Goal: Task Accomplishment & Management: Manage account settings

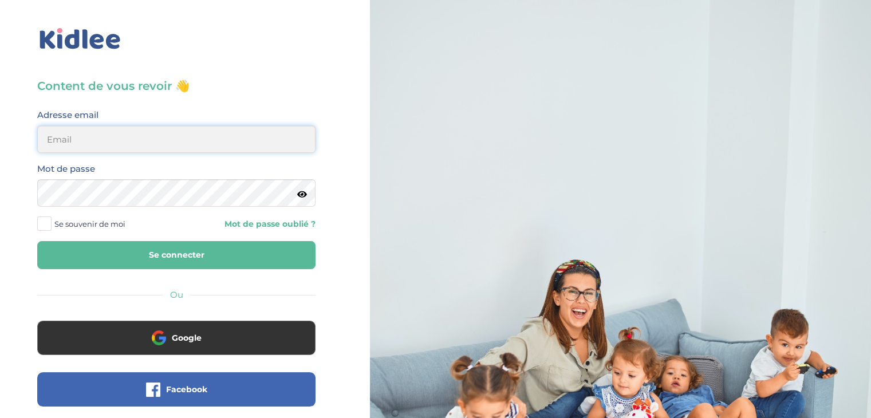
type input "franz.satta@gmail.com"
click at [138, 255] on button "Se connecter" at bounding box center [176, 255] width 278 height 28
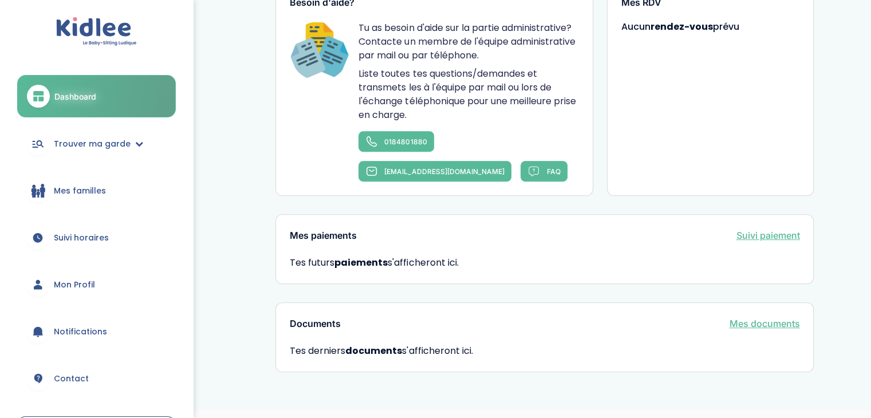
scroll to position [673, 0]
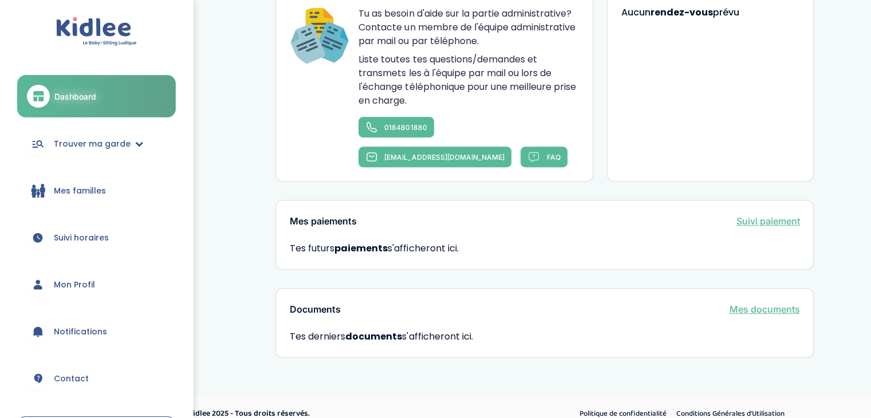
click at [142, 148] on link "Trouver ma garde" at bounding box center [96, 143] width 159 height 41
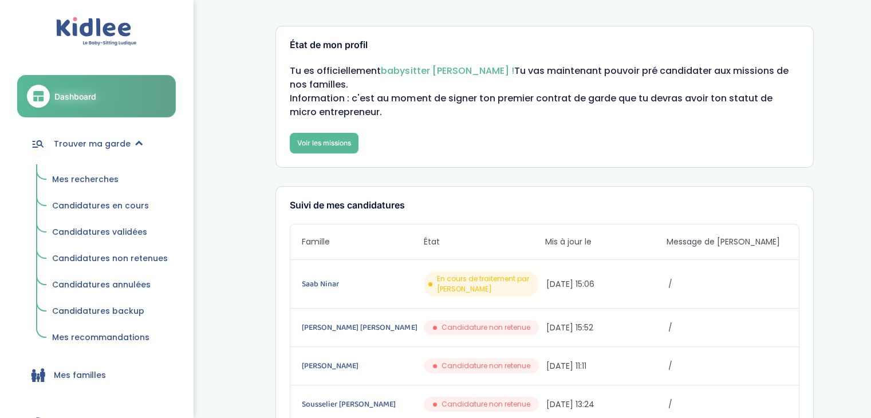
click at [105, 181] on span "Mes recherches" at bounding box center [85, 178] width 66 height 11
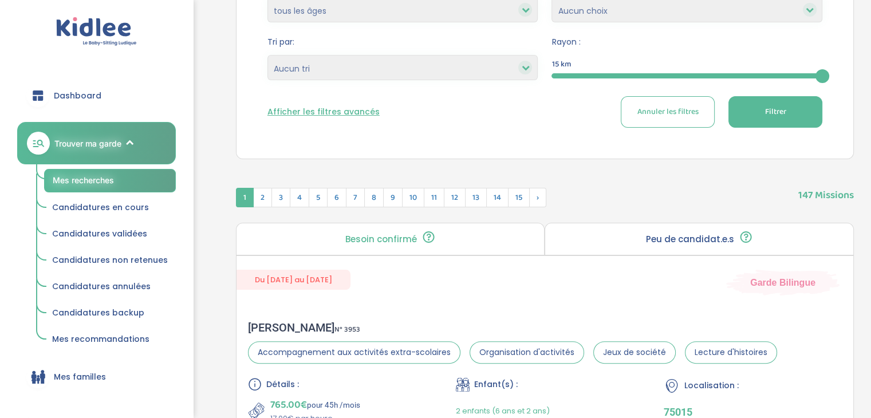
scroll to position [181, 0]
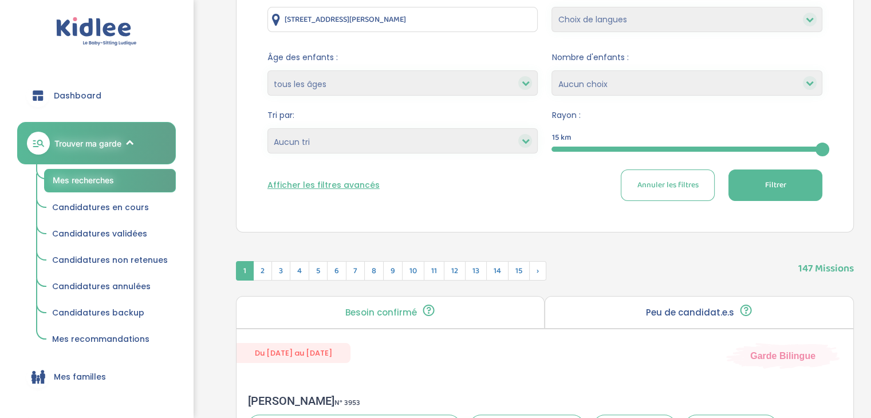
click at [666, 148] on div at bounding box center [686, 149] width 271 height 5
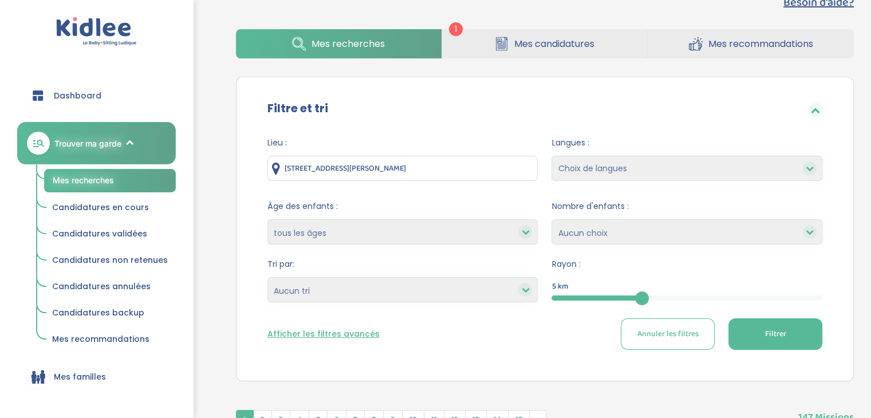
scroll to position [30, 0]
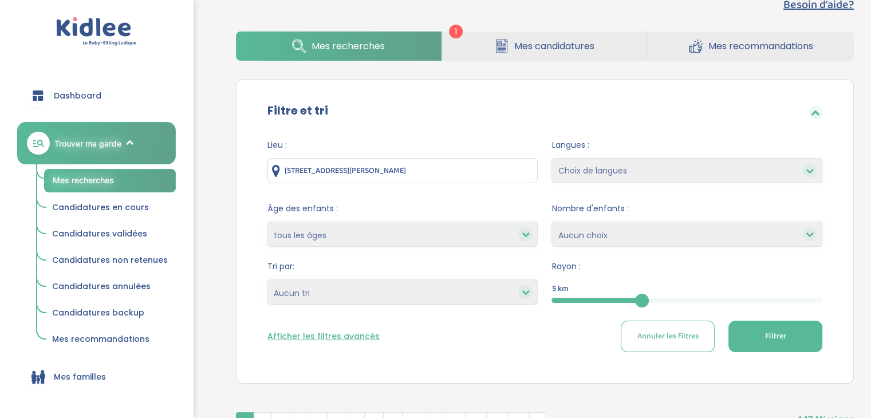
click at [644, 171] on select "Choix de langues Allemand Anglais Arabe Espagnol Grec [GEOGRAPHIC_DATA] Russe […" at bounding box center [686, 170] width 271 height 25
select select "2"
click at [551, 158] on select "Choix de langues Allemand Anglais Arabe Espagnol Grec [GEOGRAPHIC_DATA] Russe […" at bounding box center [686, 170] width 271 height 25
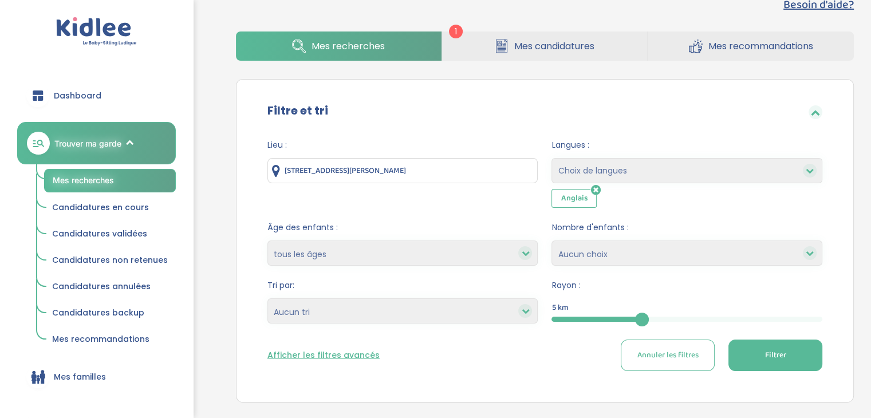
click at [636, 164] on select "Choix de langues Allemand Anglais Arabe Espagnol Grec [GEOGRAPHIC_DATA] Russe […" at bounding box center [686, 170] width 271 height 25
select select "7"
click at [551, 158] on select "Choix de langues Allemand Anglais Arabe Espagnol Grec [GEOGRAPHIC_DATA] Russe […" at bounding box center [686, 170] width 271 height 25
click at [661, 167] on select "Choix de langues Allemand Anglais Arabe Espagnol Grec [GEOGRAPHIC_DATA] Russe […" at bounding box center [686, 170] width 271 height 25
select select "12"
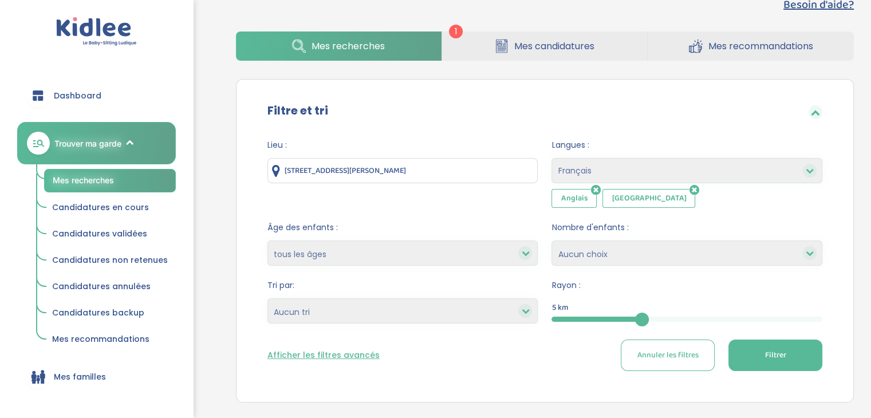
click at [551, 158] on select "Choix de langues Allemand Anglais Arabe Espagnol Grec [GEOGRAPHIC_DATA] Russe […" at bounding box center [686, 170] width 271 height 25
select select
click at [360, 251] on select "moins de 3 ans entre 3 et 6 ans plus de 6 ans tous les âges" at bounding box center [402, 252] width 271 height 25
click at [383, 246] on select "moins de 3 ans entre 3 et 6 ans plus de 6 ans tous les âges" at bounding box center [402, 252] width 271 height 25
click at [769, 351] on span "Filtrer" at bounding box center [774, 355] width 21 height 12
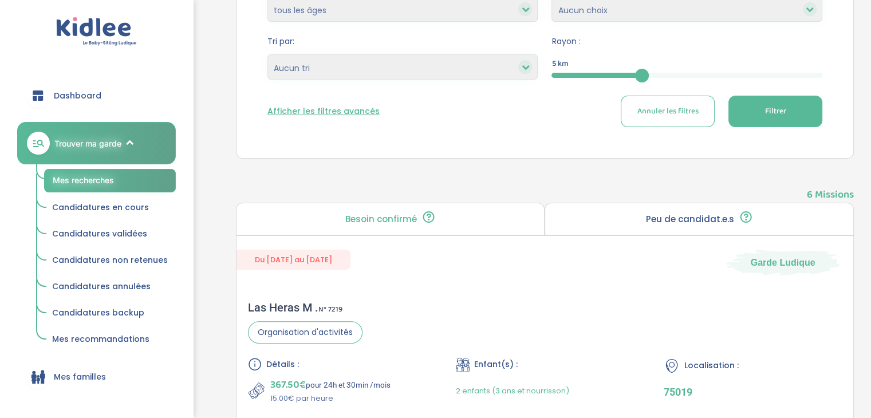
scroll to position [270, 0]
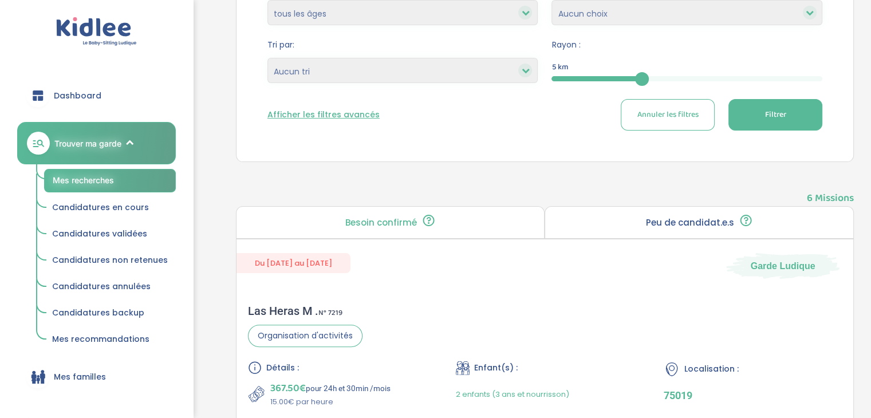
click at [749, 112] on button "Filtrer" at bounding box center [775, 114] width 94 height 31
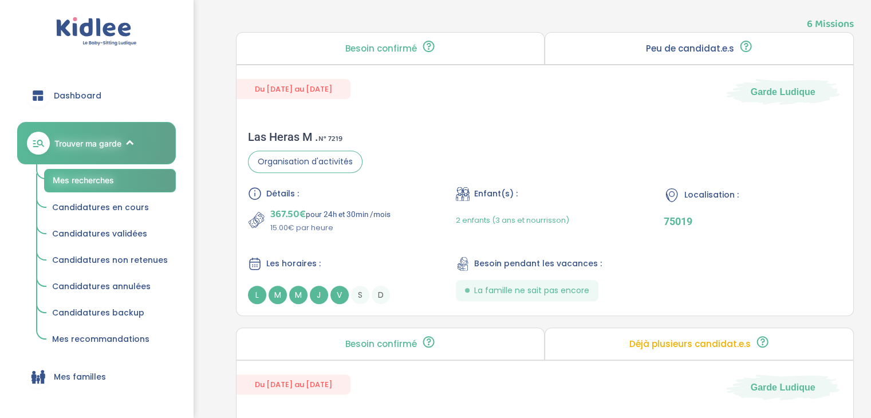
scroll to position [448, 0]
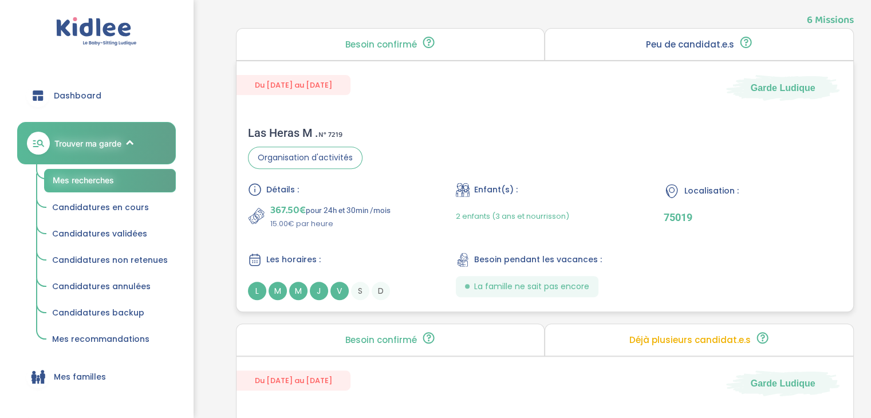
click at [400, 235] on div "Détails : 367.50€ pour 24h et 30min /mois 15.00€ par heure Enfant(s) : 2 enfant…" at bounding box center [545, 241] width 594 height 117
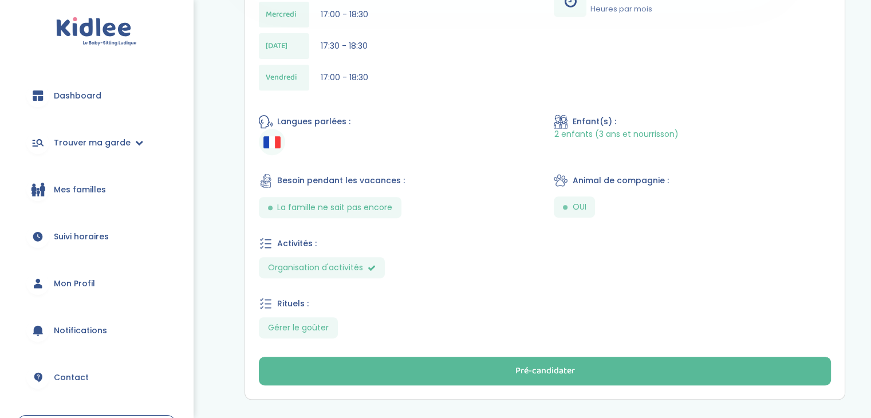
scroll to position [458, 0]
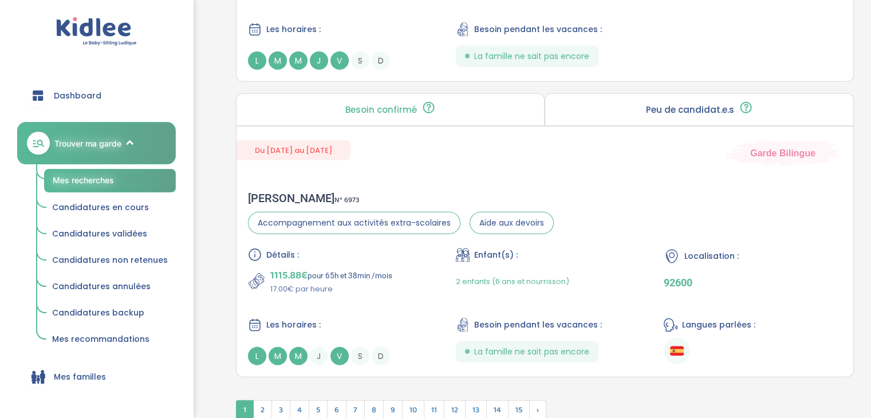
scroll to position [3148, 0]
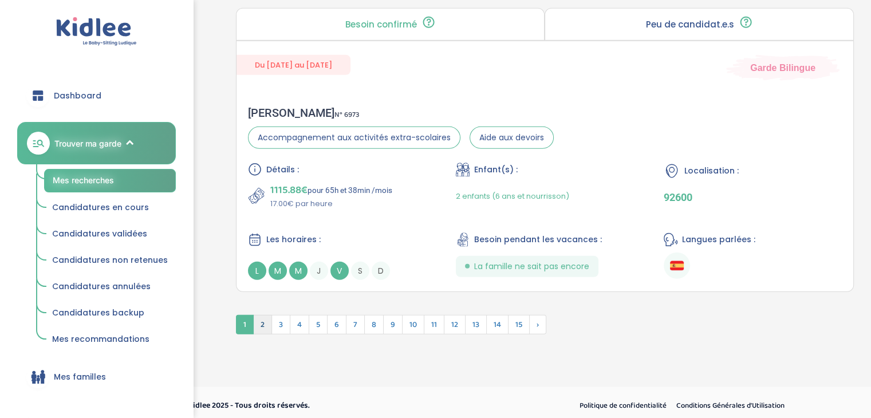
click at [256, 319] on span "2" at bounding box center [262, 324] width 19 height 19
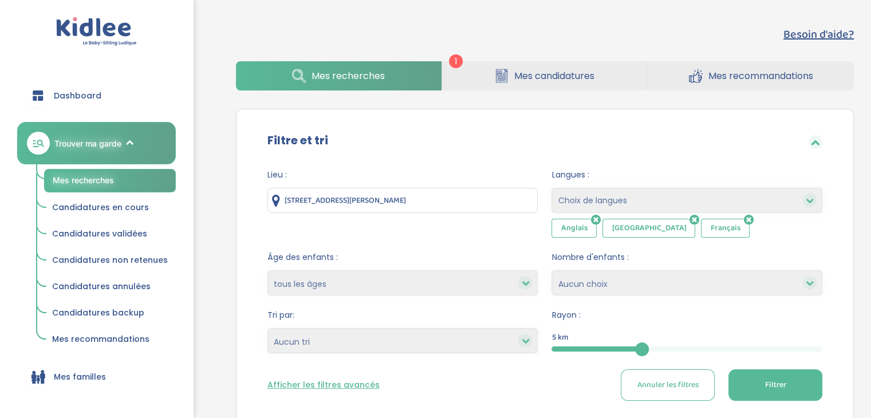
scroll to position [237, 0]
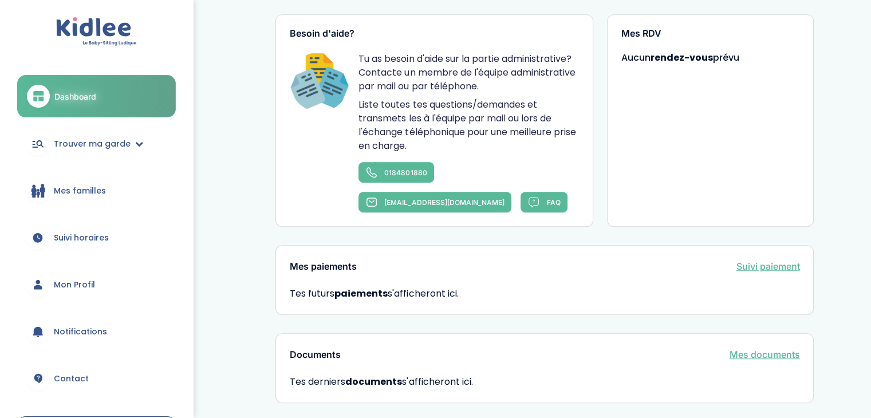
scroll to position [627, 0]
click at [95, 149] on link "Trouver ma garde" at bounding box center [96, 143] width 159 height 41
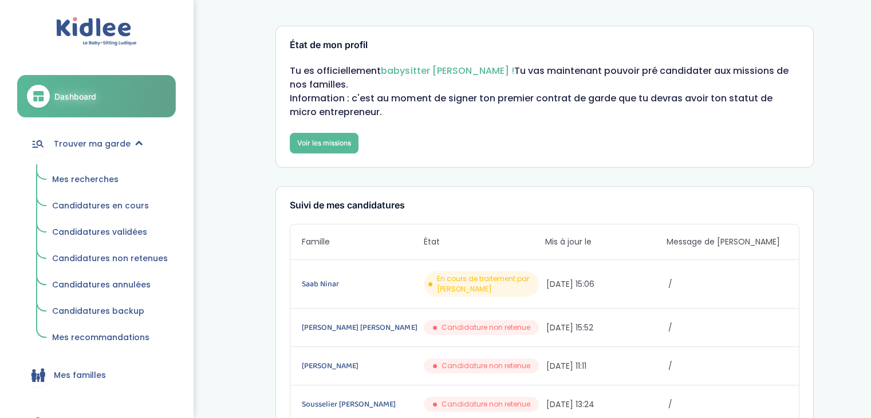
click at [84, 179] on span "Mes recherches" at bounding box center [85, 178] width 66 height 11
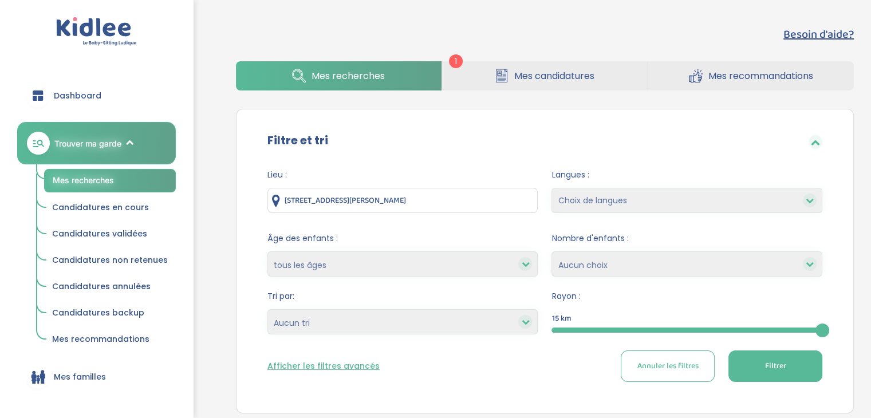
click at [632, 208] on select "Choix de langues Allemand Anglais Arabe Espagnol Grec [GEOGRAPHIC_DATA] Russe […" at bounding box center [686, 200] width 271 height 25
select select "7"
click at [551, 188] on select "Choix de langues Allemand Anglais Arabe Espagnol Grec [GEOGRAPHIC_DATA] Russe […" at bounding box center [686, 200] width 271 height 25
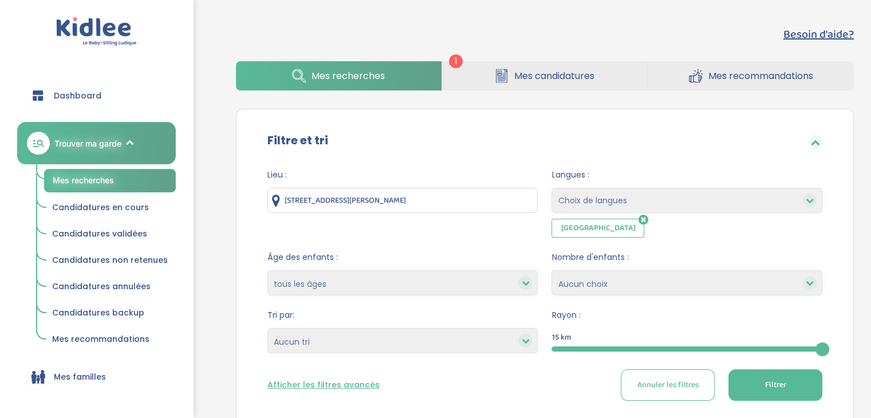
click at [762, 394] on button "Filtrer" at bounding box center [775, 384] width 94 height 31
click at [604, 204] on select "Choix de langues Allemand Anglais Arabe Espagnol Grec [GEOGRAPHIC_DATA] Russe […" at bounding box center [686, 200] width 271 height 25
select select "2"
click at [551, 188] on select "Choix de langues Allemand Anglais Arabe Espagnol Grec [GEOGRAPHIC_DATA] Russe […" at bounding box center [686, 200] width 271 height 25
click at [641, 209] on select "Choix de langues Allemand Anglais Arabe Espagnol Grec [GEOGRAPHIC_DATA] Russe […" at bounding box center [686, 200] width 271 height 25
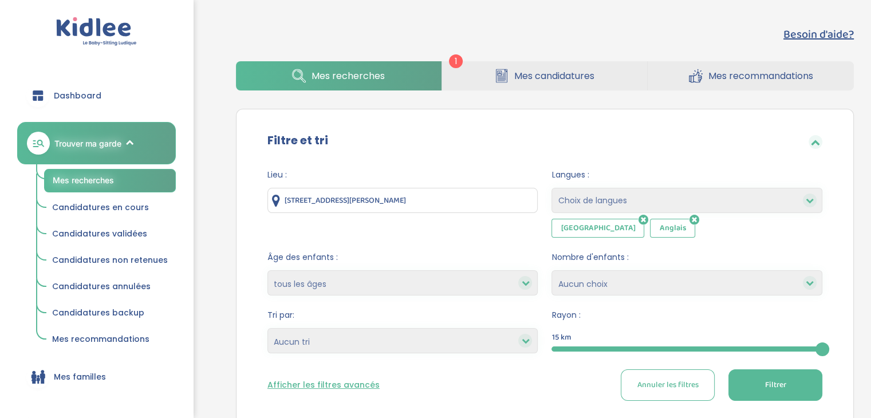
select select "12"
click at [551, 188] on select "Choix de langues Allemand Anglais Arabe Espagnol Grec [GEOGRAPHIC_DATA] Russe […" at bounding box center [686, 200] width 271 height 25
select select
click at [653, 355] on form "Lieu : [STREET_ADDRESS][PERSON_NAME] Langues : Choix de langues Allemand Anglai…" at bounding box center [544, 285] width 555 height 232
click at [638, 349] on div at bounding box center [686, 348] width 271 height 5
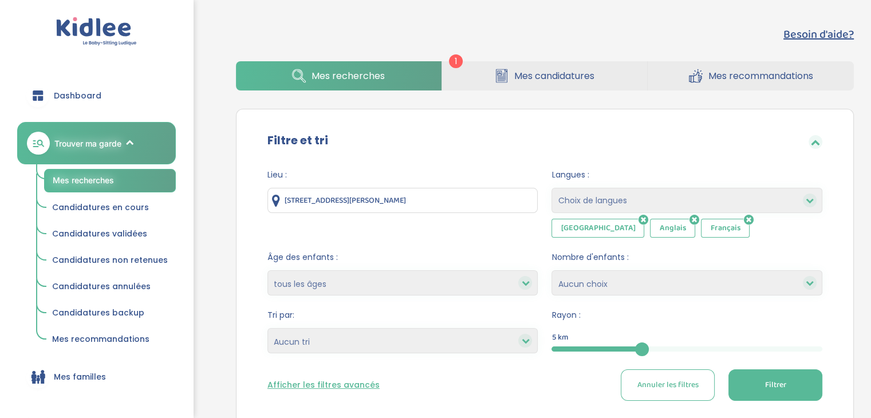
click at [382, 274] on select "moins de 3 ans entre 3 et 6 ans plus de 6 ans tous les âges" at bounding box center [402, 282] width 271 height 25
click at [383, 270] on select "moins de 3 ans entre 3 et 6 ans plus de 6 ans tous les âges" at bounding box center [402, 282] width 271 height 25
click at [760, 376] on button "Filtrer" at bounding box center [775, 384] width 94 height 31
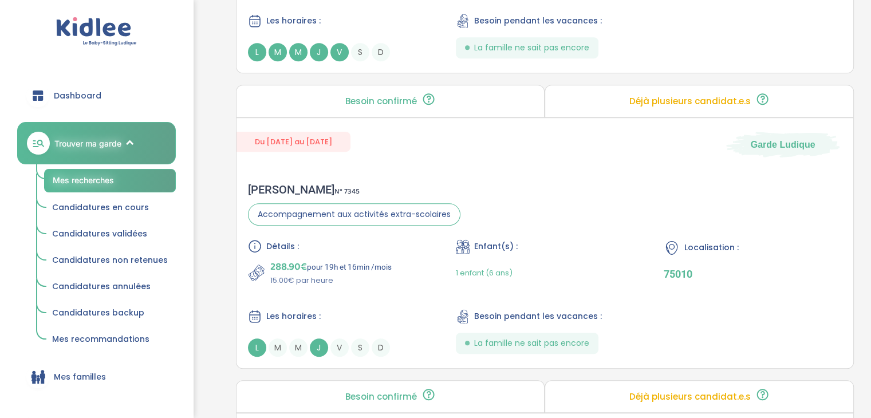
scroll to position [688, 0]
click at [515, 207] on div "Laurène B . N° 7345 Accompagnement aux activités extra-scolaires Détails : 288.…" at bounding box center [544, 268] width 616 height 197
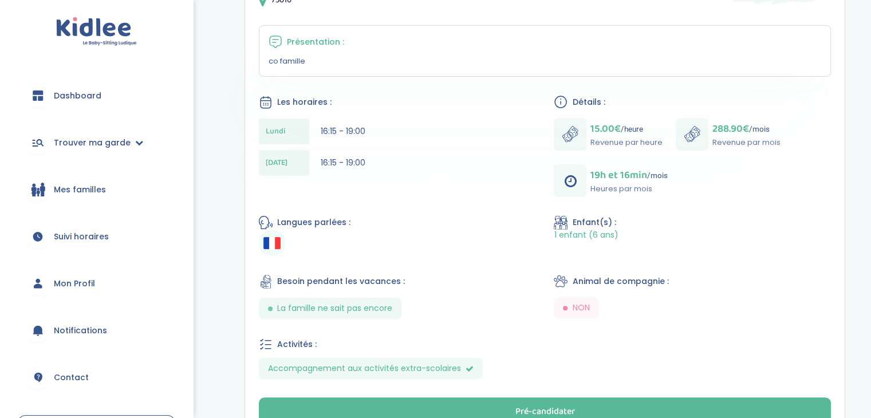
scroll to position [254, 0]
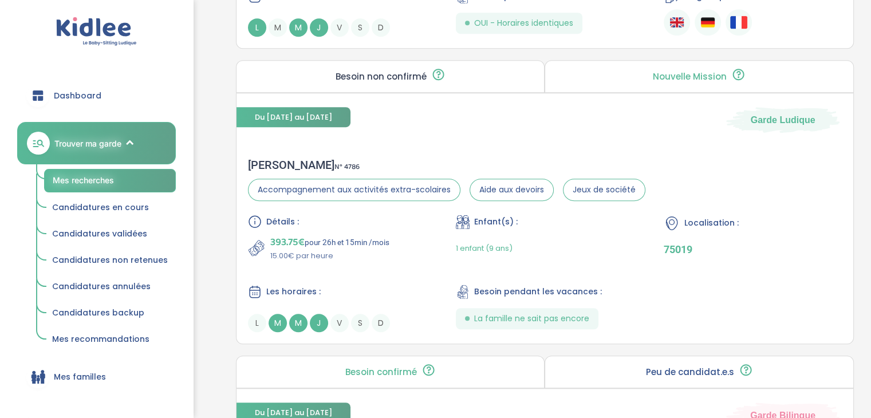
scroll to position [731, 0]
click at [397, 146] on div "lorraine f . N° 4786 Accompagnement aux activités extra-scolaires Aide aux devo…" at bounding box center [544, 244] width 616 height 197
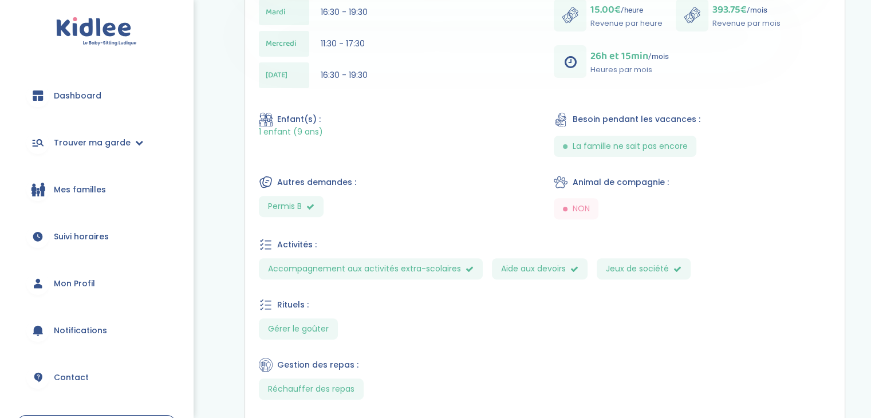
scroll to position [387, 0]
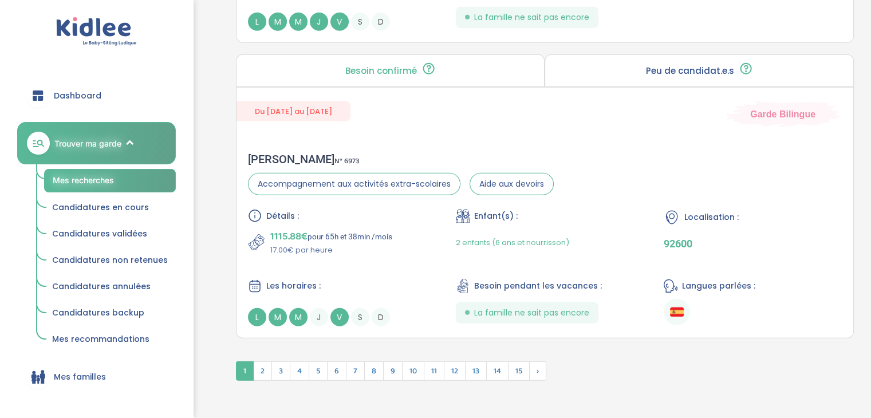
scroll to position [3148, 0]
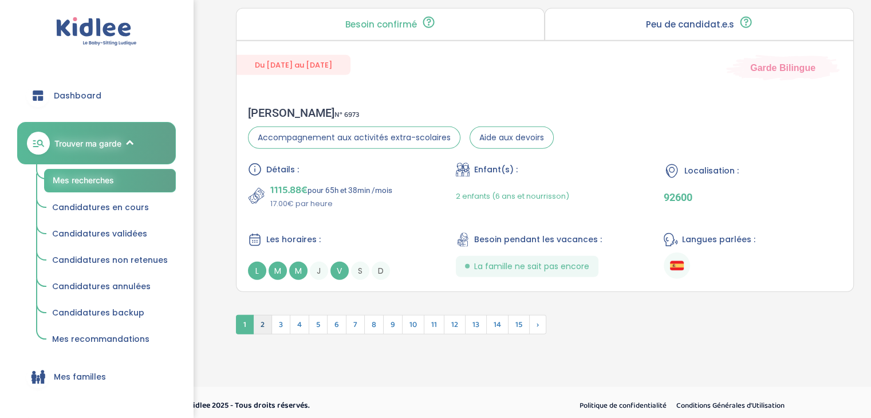
click at [262, 318] on span "2" at bounding box center [262, 324] width 19 height 19
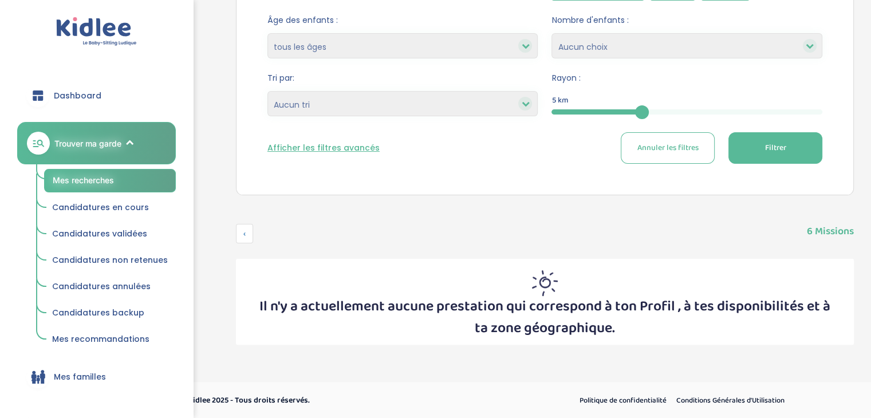
scroll to position [236, 0]
click at [243, 232] on span "‹" at bounding box center [244, 233] width 17 height 19
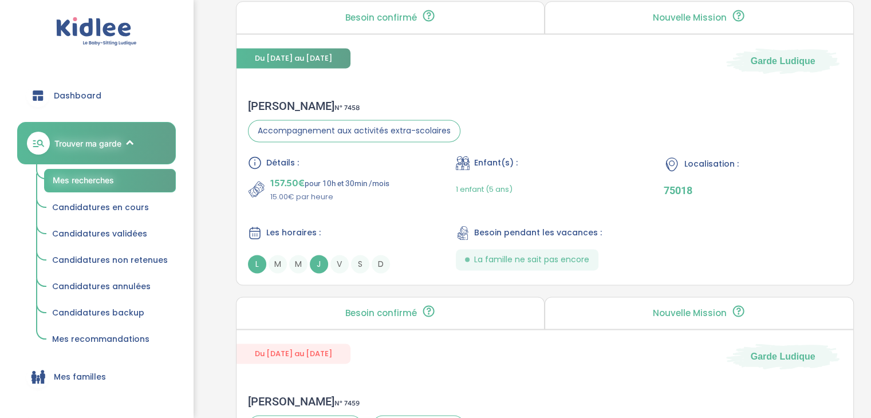
scroll to position [1608, 0]
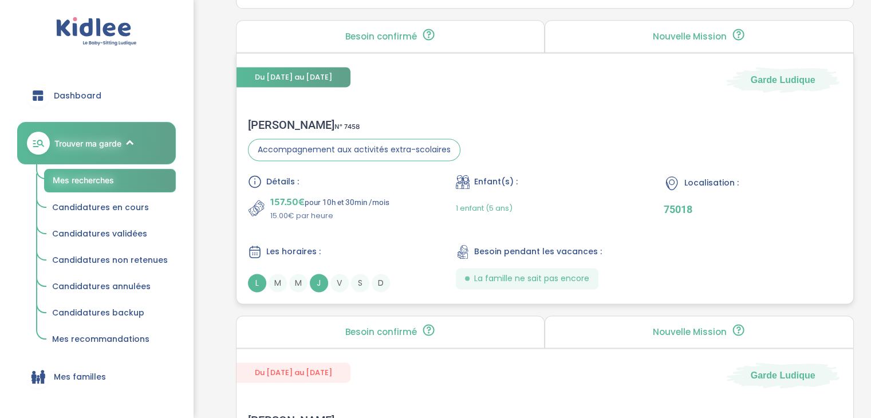
click at [414, 110] on div "Fabien G . N° 7458 Accompagnement aux activités extra-scolaires Détails : 157.5…" at bounding box center [544, 204] width 616 height 197
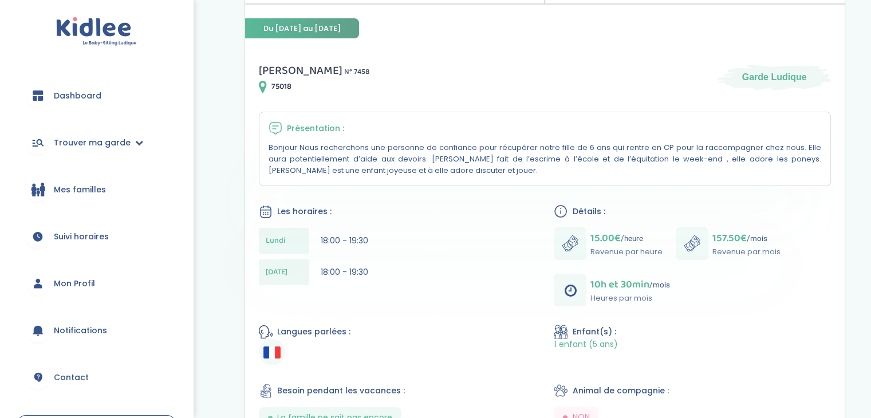
scroll to position [167, 0]
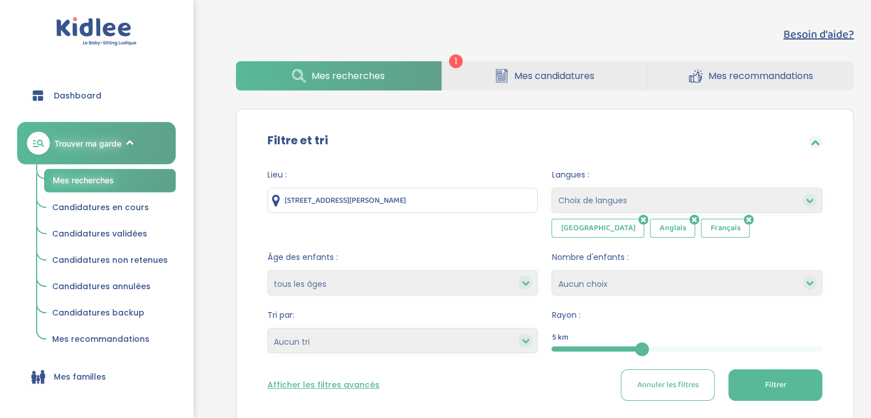
scroll to position [45, 0]
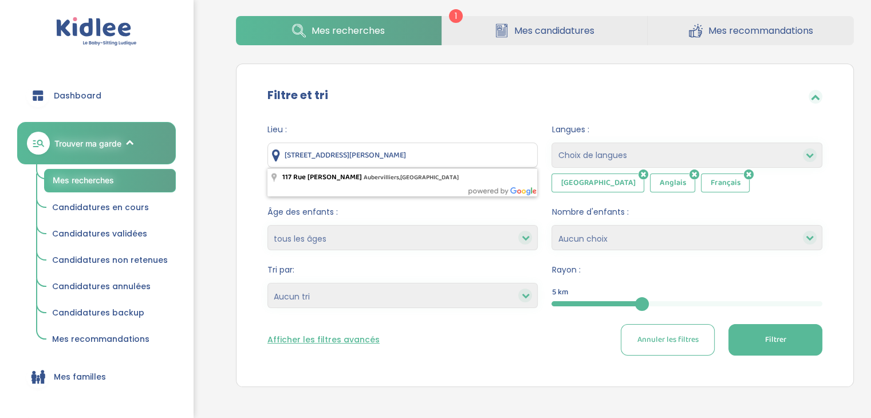
drag, startPoint x: 456, startPoint y: 148, endPoint x: 213, endPoint y: 151, distance: 242.7
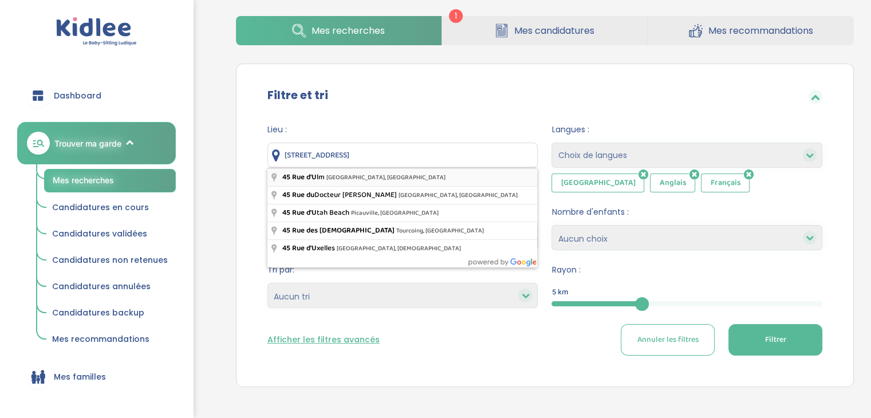
type input "[STREET_ADDRESS]"
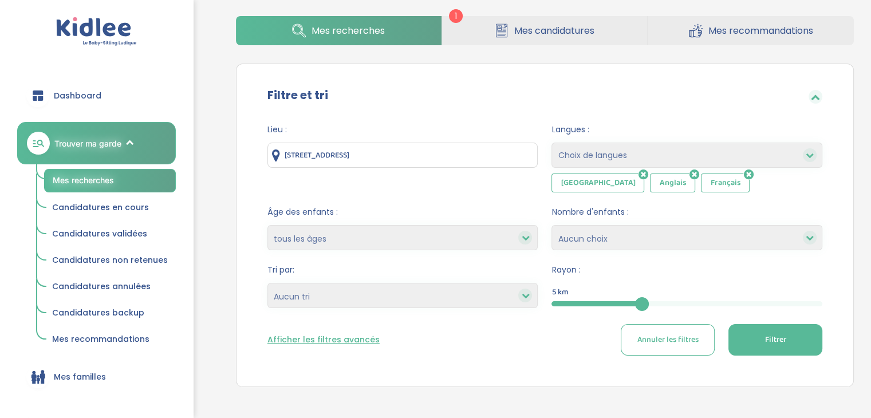
click at [758, 331] on button "Filtrer" at bounding box center [775, 339] width 94 height 31
click at [762, 347] on button "Filtrer" at bounding box center [775, 339] width 94 height 31
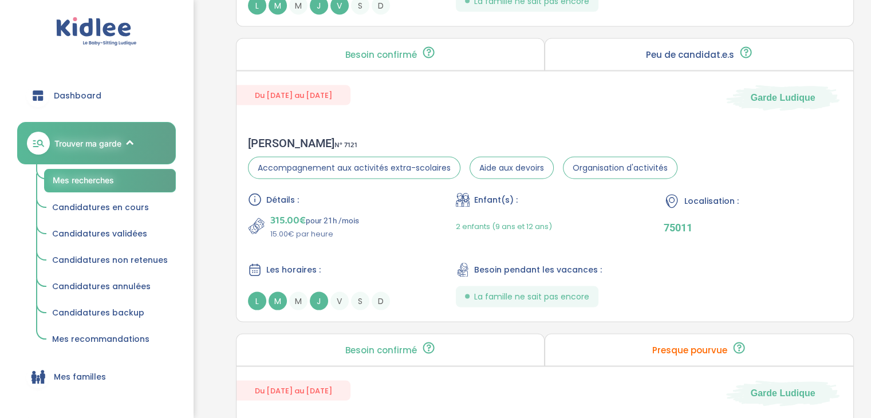
scroll to position [2200, 0]
click at [462, 125] on div "Karen T . N° 7121 Accompagnement aux activités extra-scolaires Aide aux devoirs…" at bounding box center [544, 223] width 616 height 197
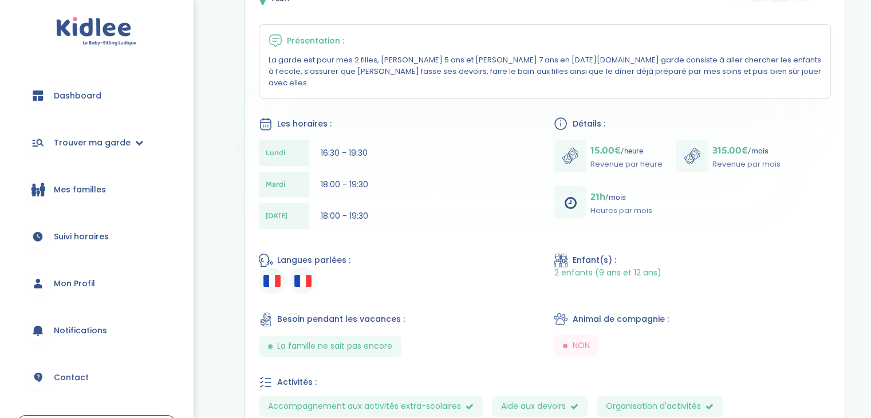
scroll to position [247, 0]
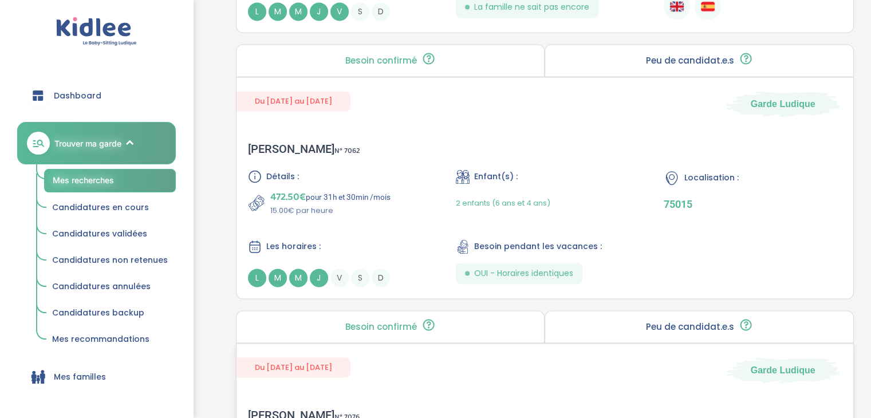
scroll to position [1582, 0]
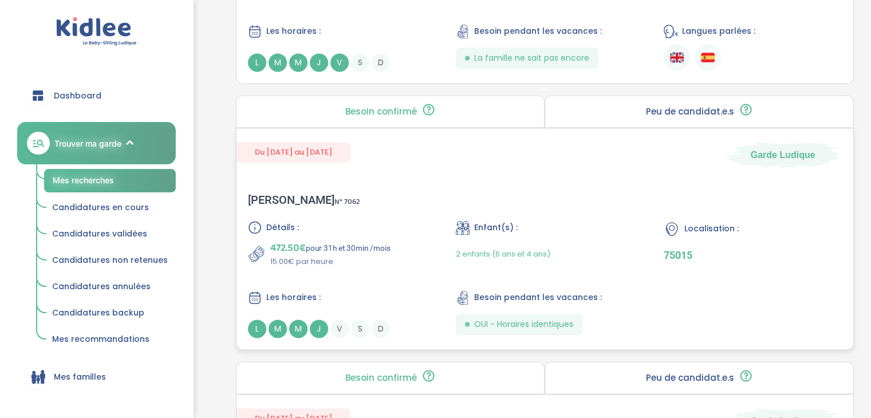
click at [464, 187] on div "[PERSON_NAME] N° 7062 Détails : 472.50€ pour 31h et 30min /mois 15.00€ par heur…" at bounding box center [544, 265] width 616 height 168
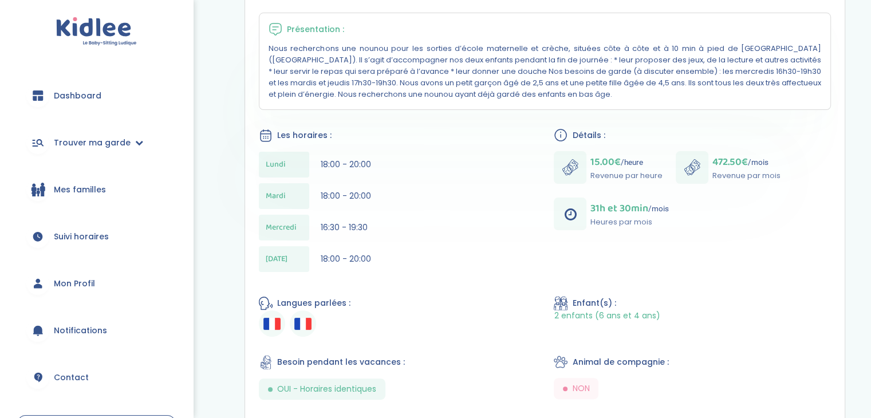
scroll to position [256, 0]
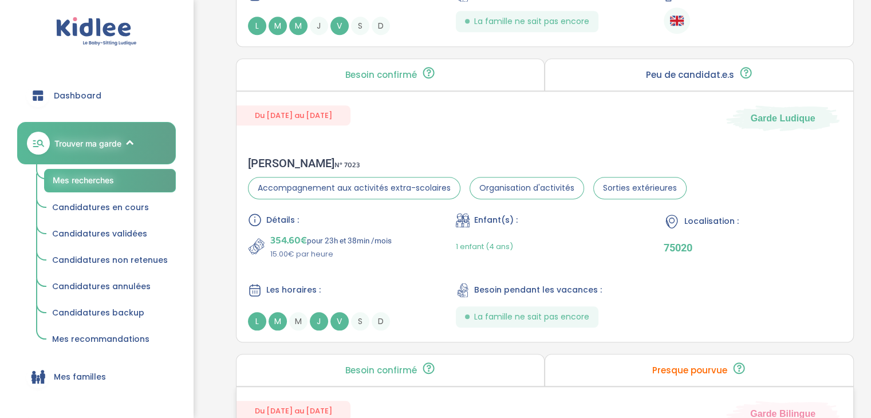
scroll to position [1023, 0]
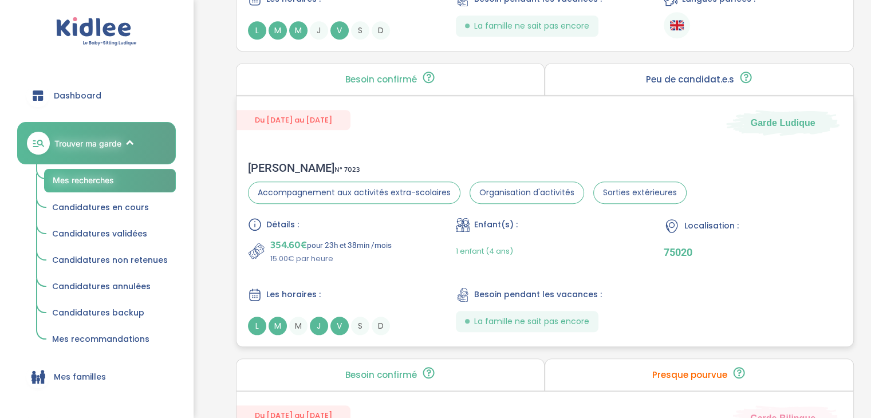
click at [417, 132] on div "Du [DATE] au [DATE] Garde Ludique" at bounding box center [544, 115] width 616 height 39
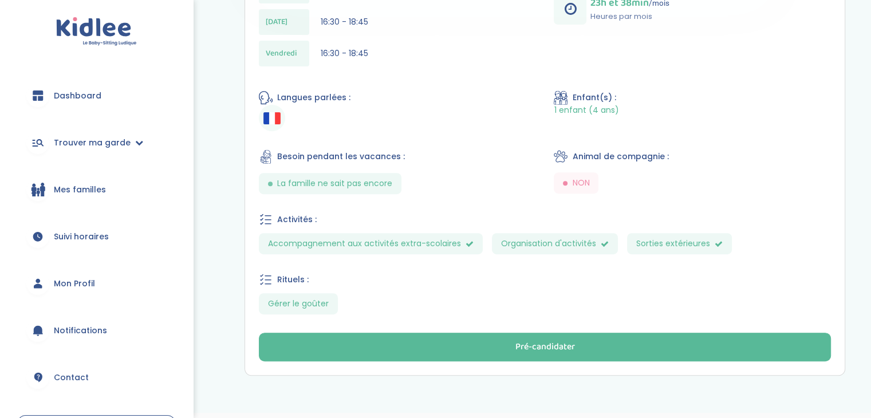
scroll to position [458, 0]
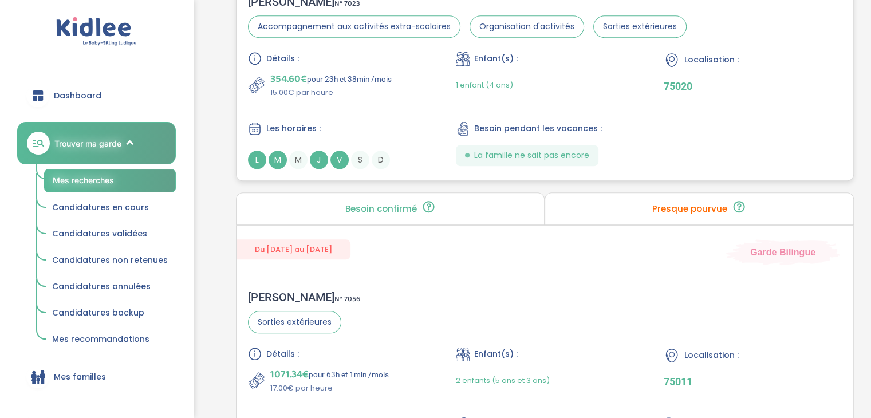
scroll to position [1191, 0]
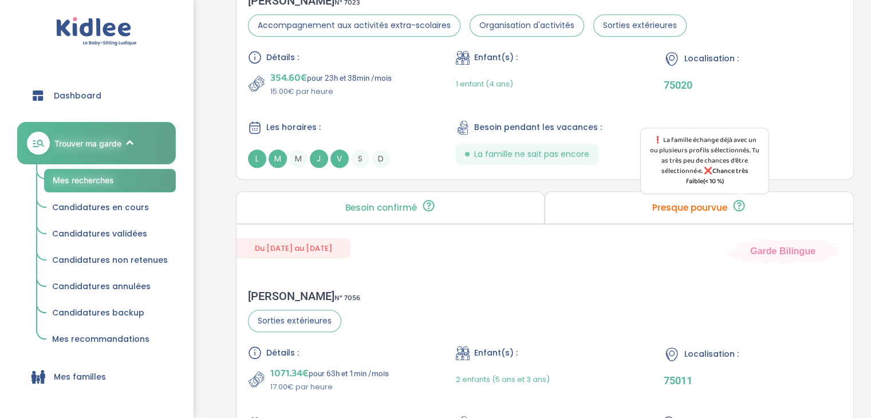
click at [735, 201] on icon at bounding box center [738, 206] width 14 height 14
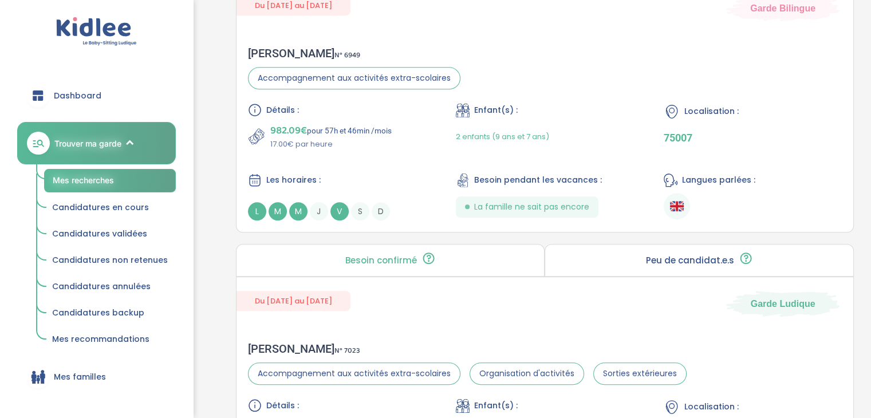
scroll to position [827, 0]
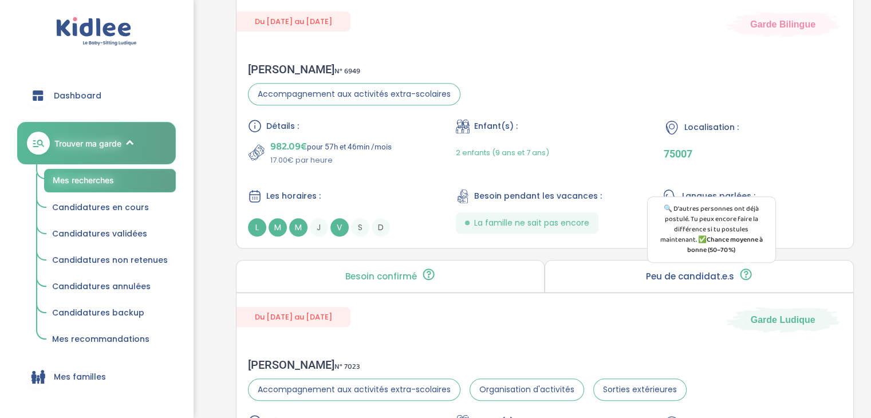
click at [746, 273] on icon at bounding box center [745, 274] width 14 height 14
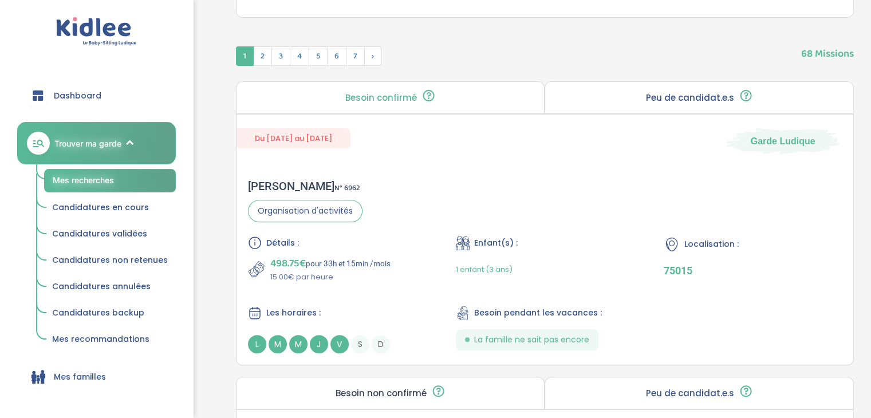
scroll to position [492, 0]
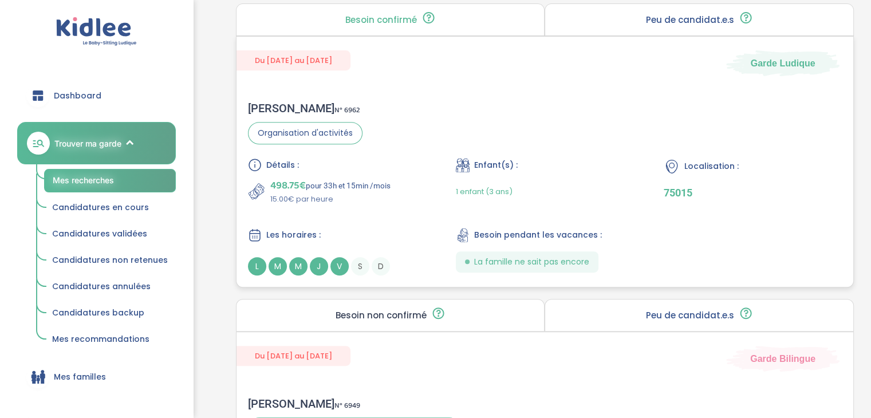
click at [541, 68] on div "Du 01-09-2025 au 30-06-2026 Garde Ludique" at bounding box center [544, 56] width 616 height 39
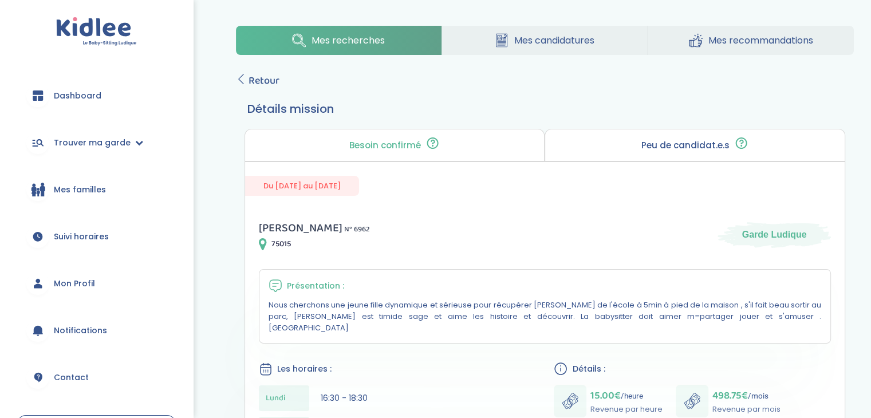
scroll to position [135, 0]
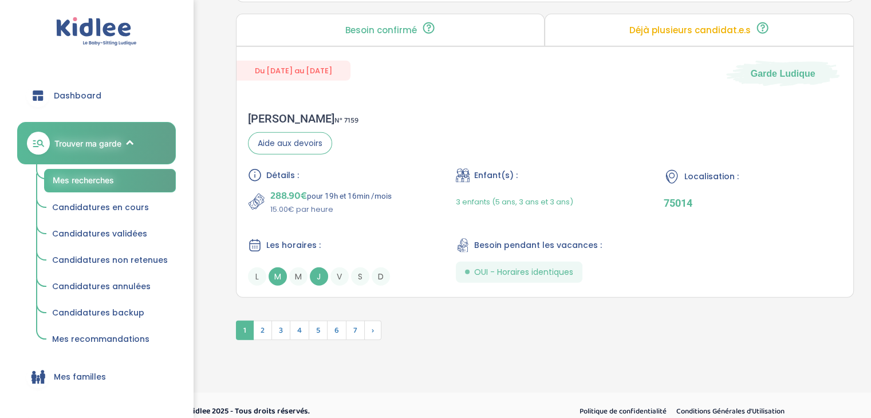
scroll to position [3111, 0]
click at [408, 100] on div "Agnes d . N° 7159 Aide aux devoirs Détails : 288.90€ pour 19h et 16min /mois 15…" at bounding box center [544, 198] width 616 height 197
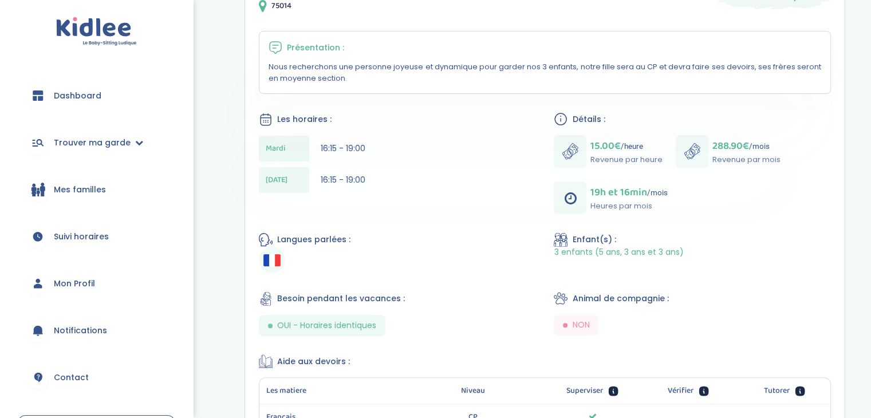
scroll to position [440, 0]
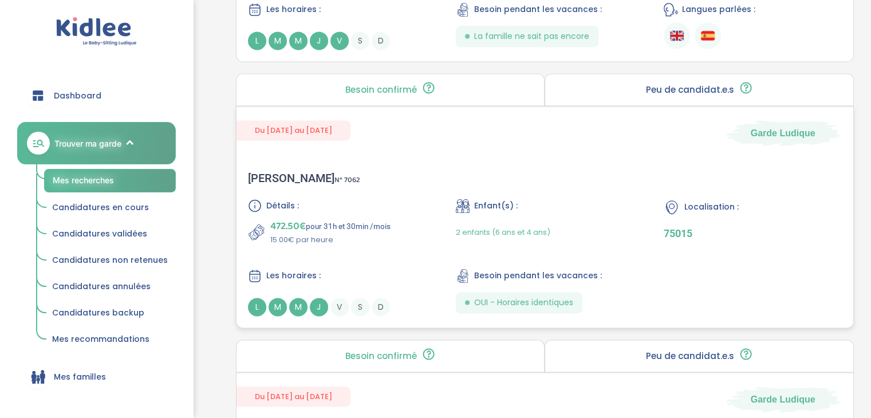
scroll to position [1604, 0]
click at [469, 147] on div "Du 01-09-2025 au 31-07-2028 Garde Ludique Sonia A . N° 7062 Détails : 472.50€ p…" at bounding box center [545, 216] width 618 height 222
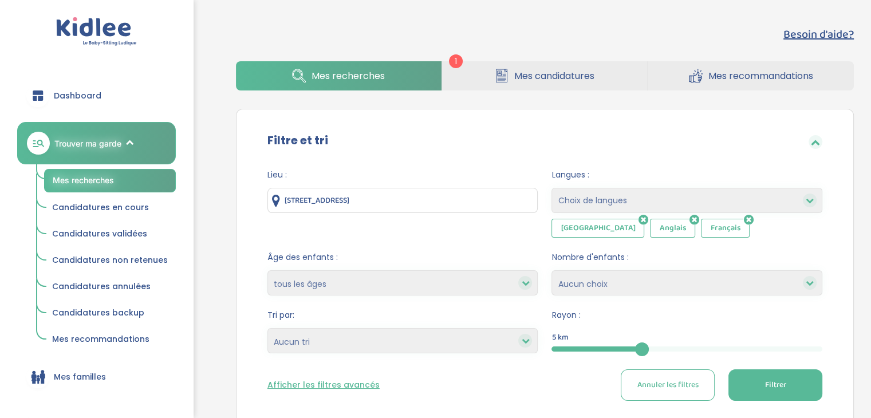
click at [80, 126] on link "Trouver ma garde" at bounding box center [96, 143] width 159 height 42
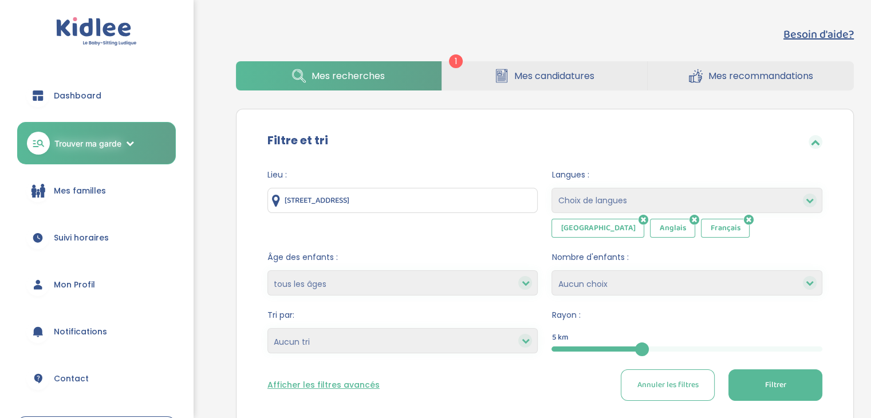
scroll to position [401, 0]
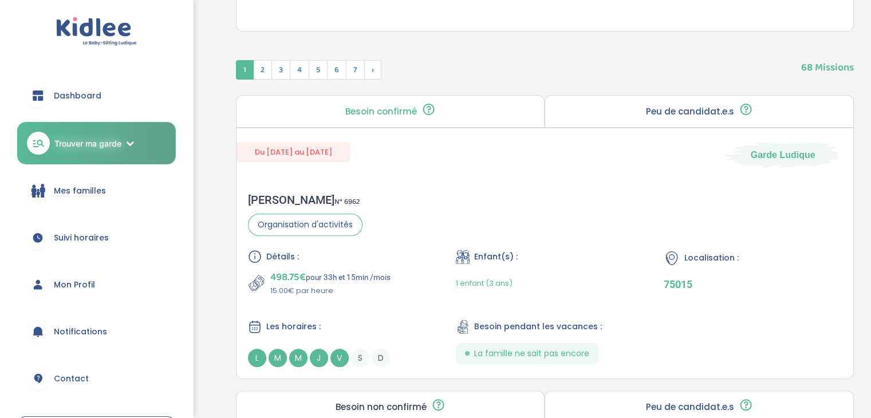
click at [69, 93] on span "Dashboard" at bounding box center [78, 96] width 48 height 12
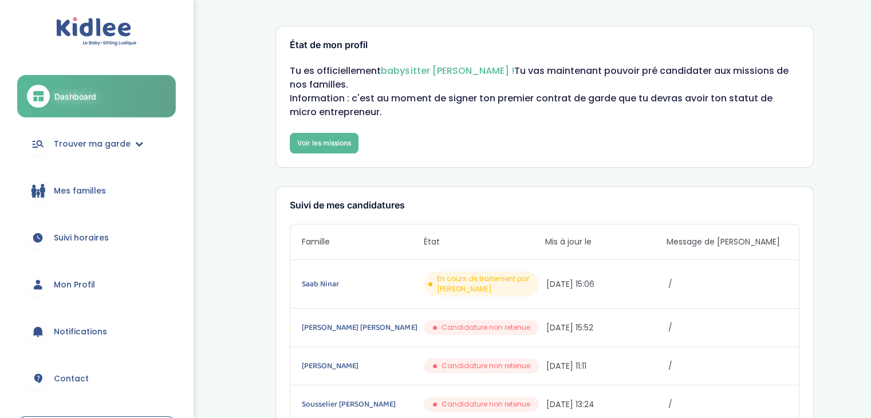
click at [70, 276] on link "Mon Profil" at bounding box center [96, 284] width 159 height 41
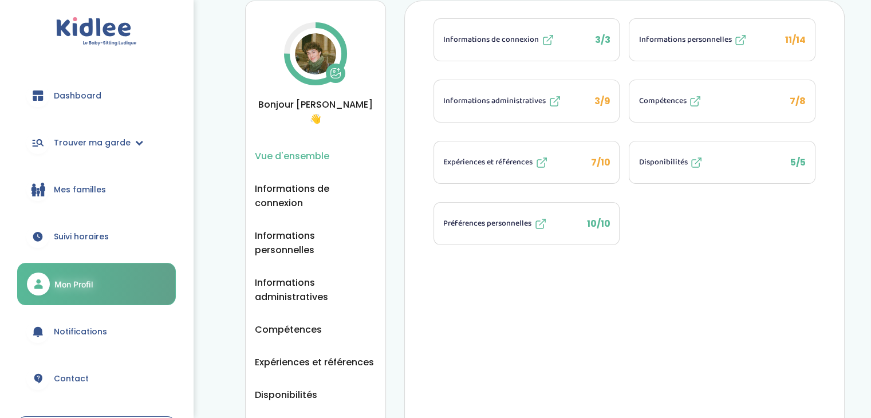
scroll to position [36, 0]
click at [666, 161] on span "Disponibilités" at bounding box center [662, 163] width 49 height 12
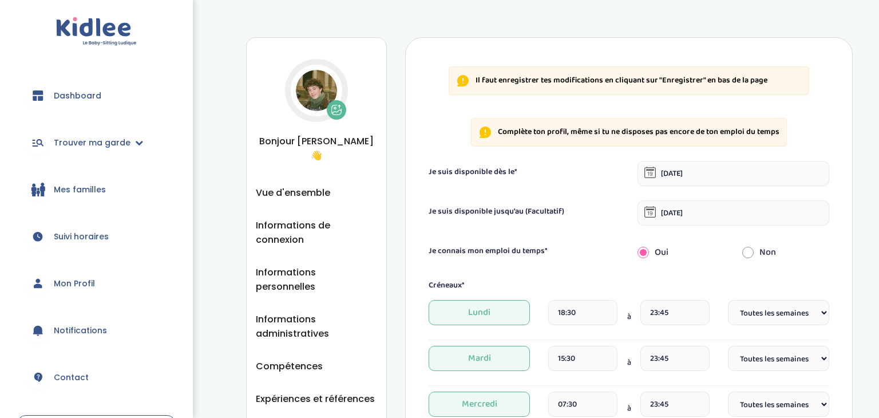
select select "1"
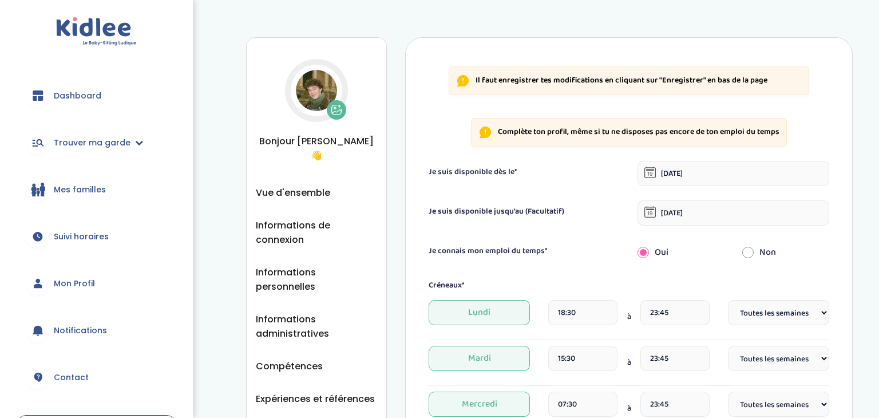
select select "1"
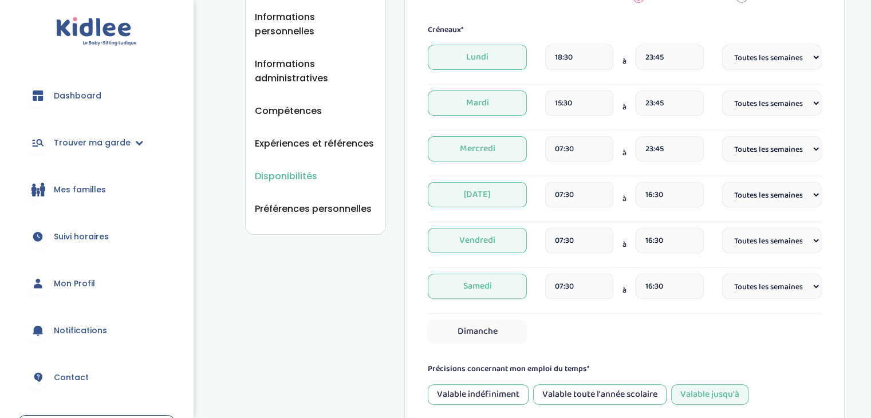
scroll to position [256, 0]
click at [505, 326] on span "Dimanche" at bounding box center [477, 330] width 99 height 24
select select "1"
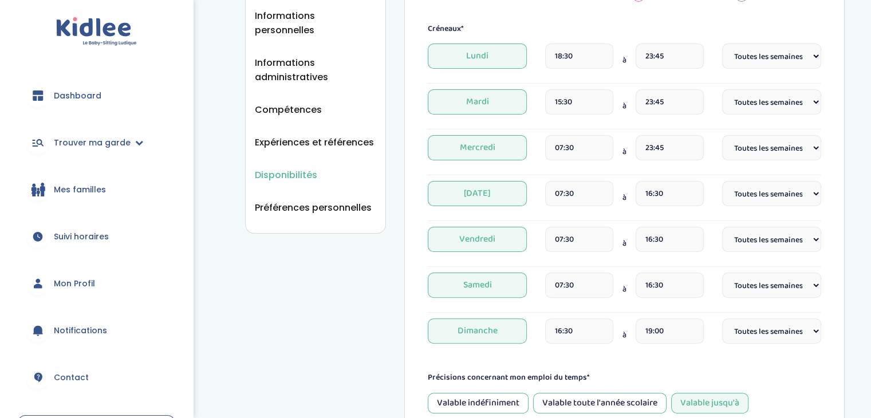
click at [588, 337] on input "16:30" at bounding box center [579, 330] width 68 height 25
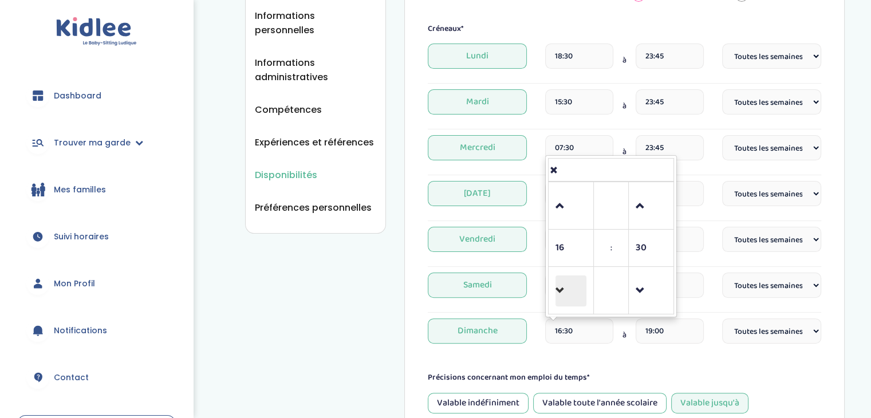
click at [563, 287] on span at bounding box center [570, 290] width 31 height 31
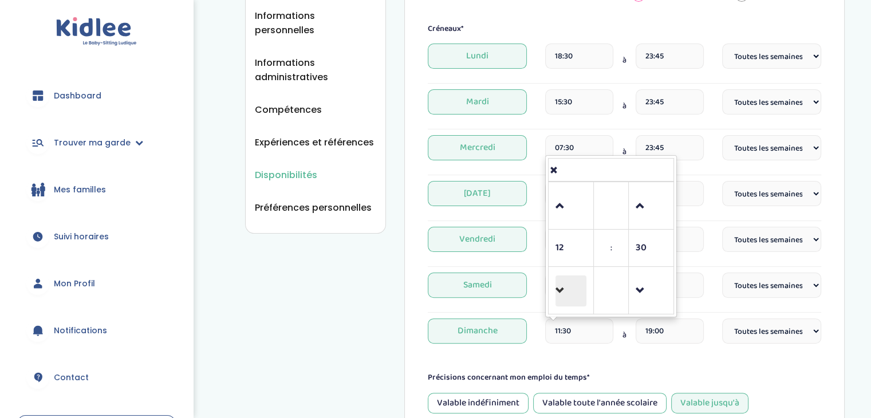
click at [563, 287] on span at bounding box center [570, 290] width 31 height 31
type input "07:30"
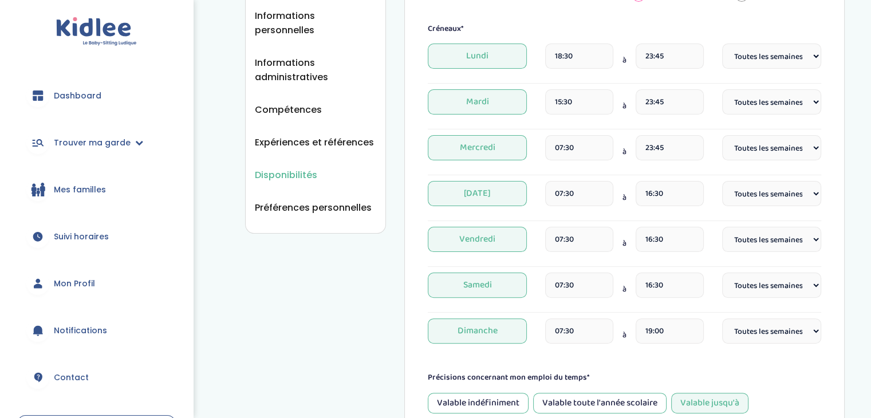
click at [736, 371] on div "Précisions concernant mon emploi du temps*" at bounding box center [624, 377] width 393 height 12
click at [655, 318] on input "19:00" at bounding box center [669, 330] width 68 height 25
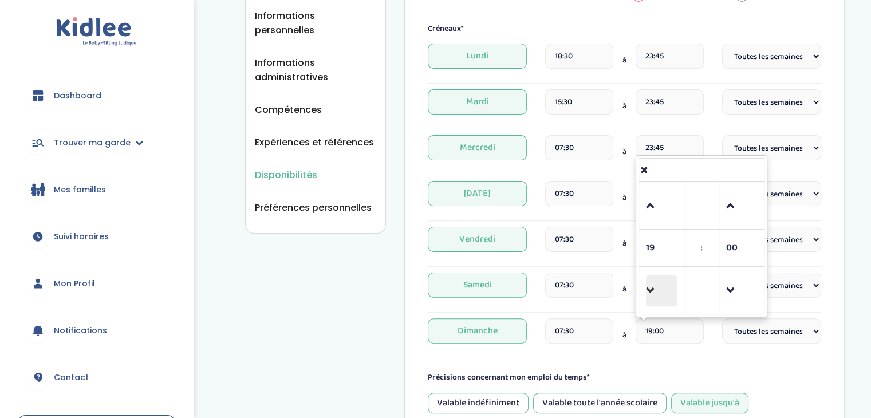
click at [648, 283] on span at bounding box center [661, 290] width 31 height 31
type input "16:00"
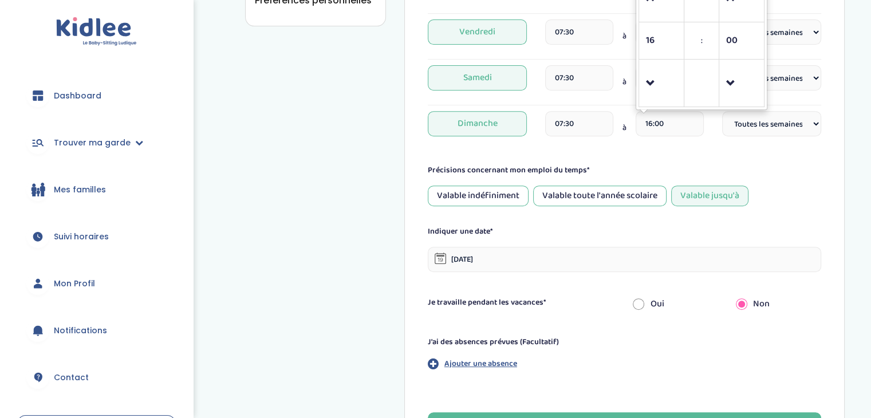
scroll to position [577, 0]
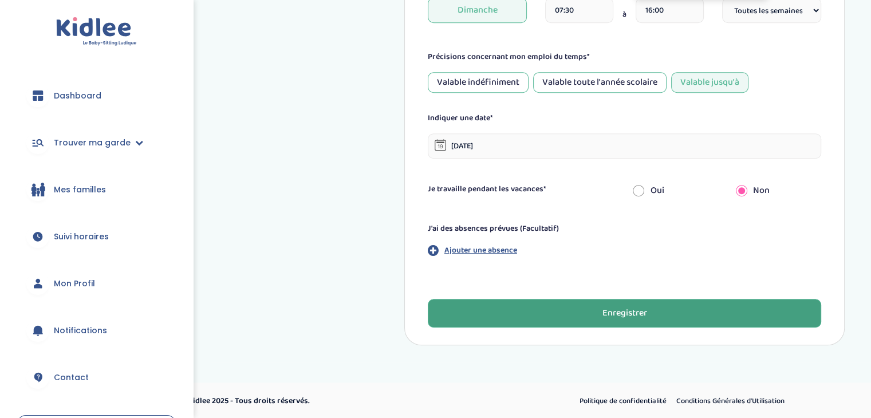
click at [620, 307] on div "Enregistrer" at bounding box center [624, 313] width 45 height 13
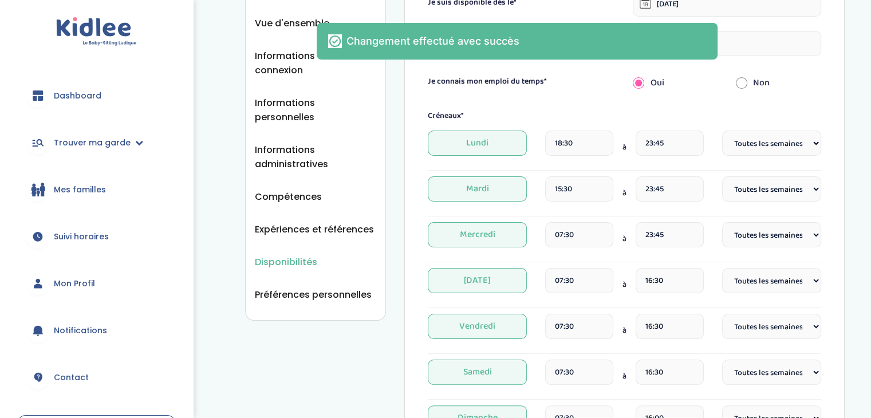
scroll to position [0, 0]
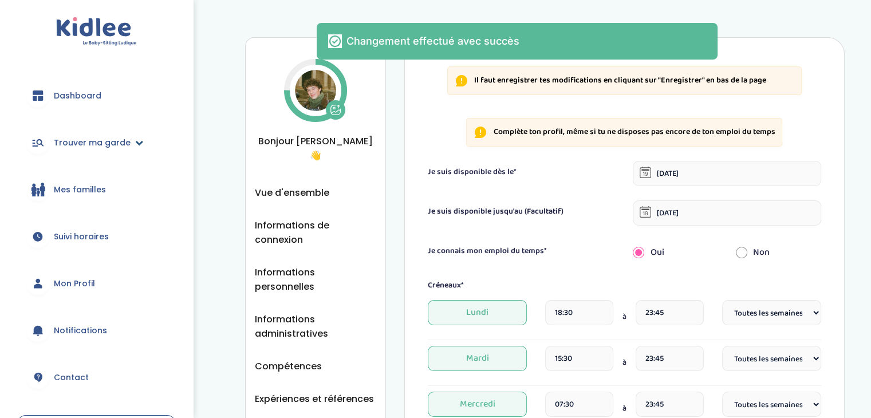
click at [126, 158] on link "Trouver ma garde" at bounding box center [96, 142] width 159 height 41
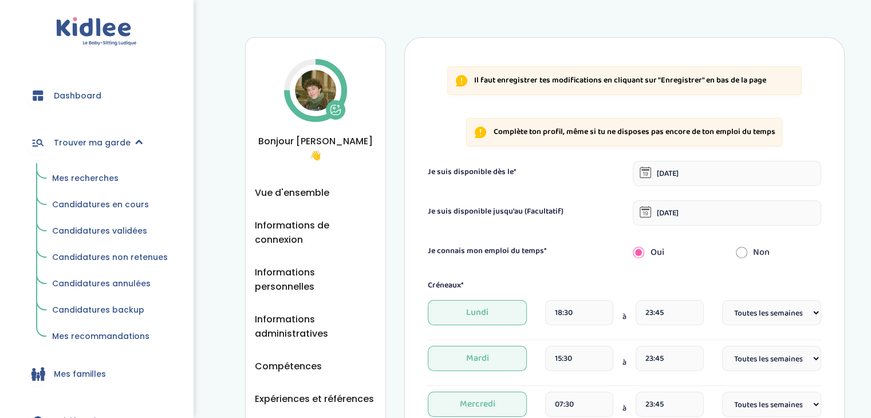
click at [107, 179] on span "Mes recherches" at bounding box center [85, 177] width 66 height 11
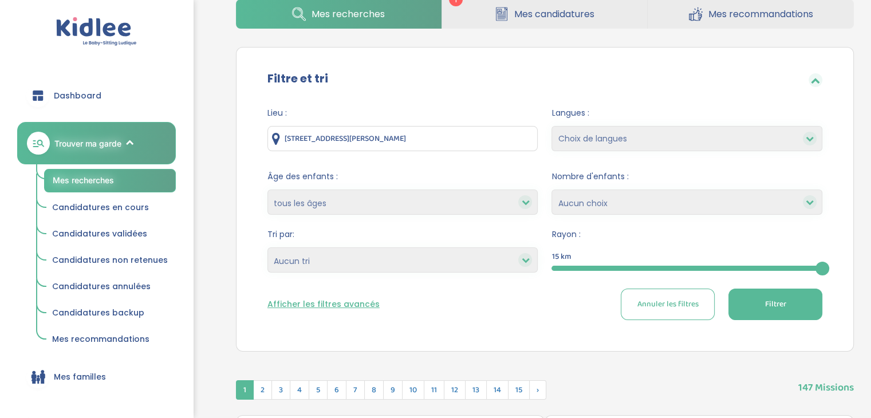
scroll to position [64, 0]
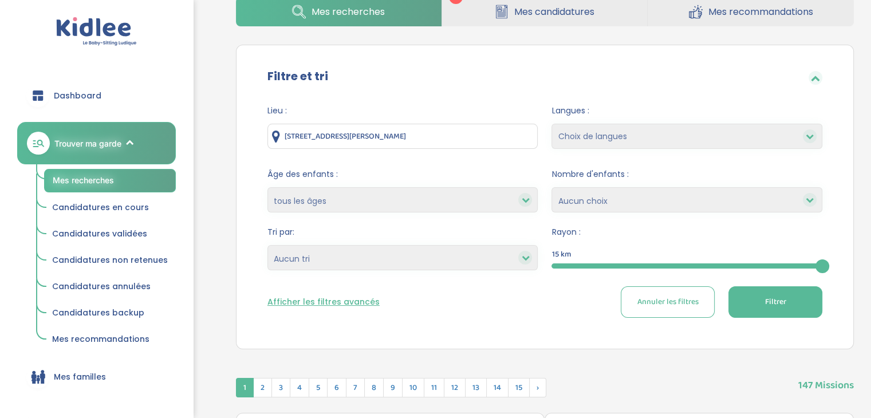
click at [592, 145] on select "Choix de langues Allemand Anglais Arabe Espagnol Grec [GEOGRAPHIC_DATA] Russe […" at bounding box center [686, 136] width 271 height 25
select select "2"
click at [551, 124] on select "Choix de langues Allemand Anglais Arabe Espagnol Grec [GEOGRAPHIC_DATA] Russe […" at bounding box center [686, 136] width 271 height 25
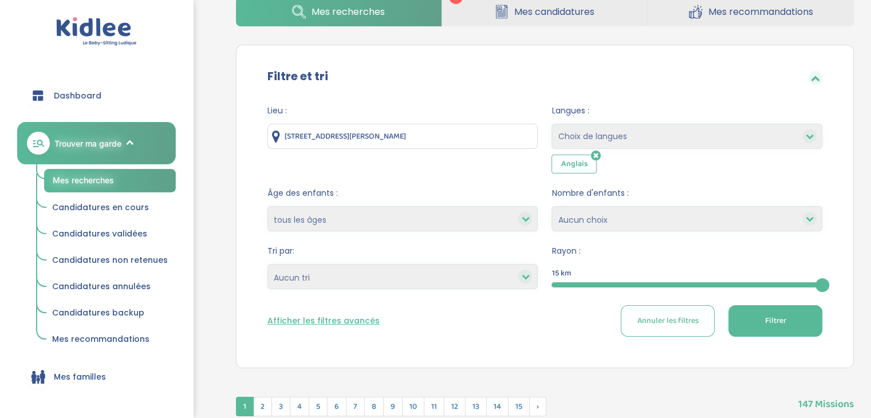
click at [600, 129] on select "Choix de langues Allemand Anglais Arabe Espagnol Grec [GEOGRAPHIC_DATA] Russe […" at bounding box center [686, 136] width 271 height 25
select select "7"
click at [551, 124] on select "Choix de langues Allemand Anglais Arabe Espagnol Grec [GEOGRAPHIC_DATA] Russe […" at bounding box center [686, 136] width 271 height 25
click at [625, 137] on select "Choix de langues Allemand Anglais Arabe Espagnol Grec [GEOGRAPHIC_DATA] Russe […" at bounding box center [686, 136] width 271 height 25
select select "12"
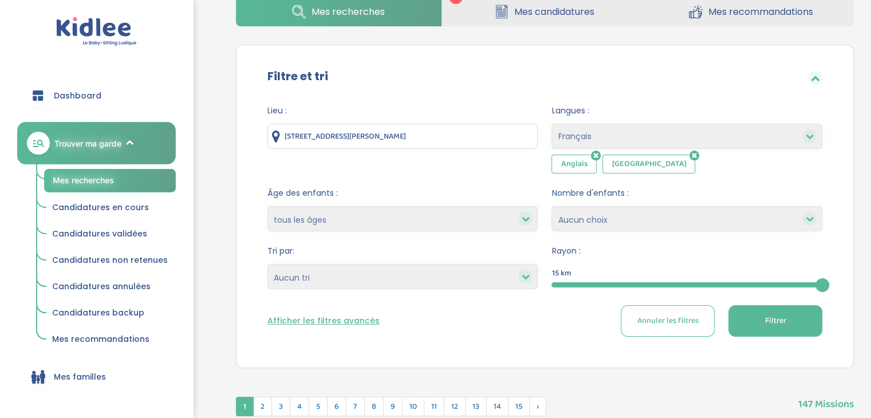
click at [551, 124] on select "Choix de langues Allemand Anglais Arabe Espagnol Grec Italien Russe Français Co…" at bounding box center [686, 136] width 271 height 25
select select
click at [593, 283] on div at bounding box center [686, 284] width 271 height 5
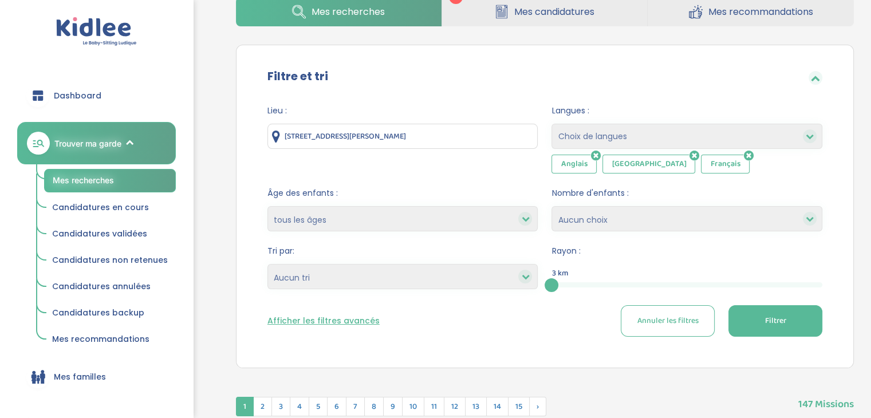
click at [620, 282] on div "3" at bounding box center [686, 284] width 271 height 5
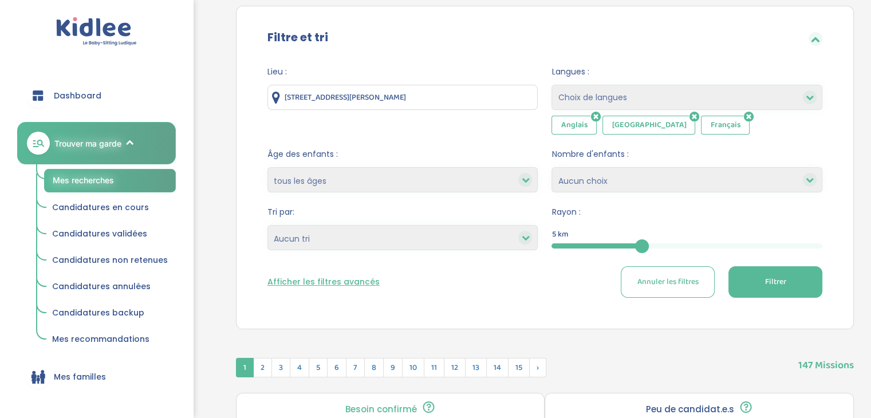
scroll to position [103, 0]
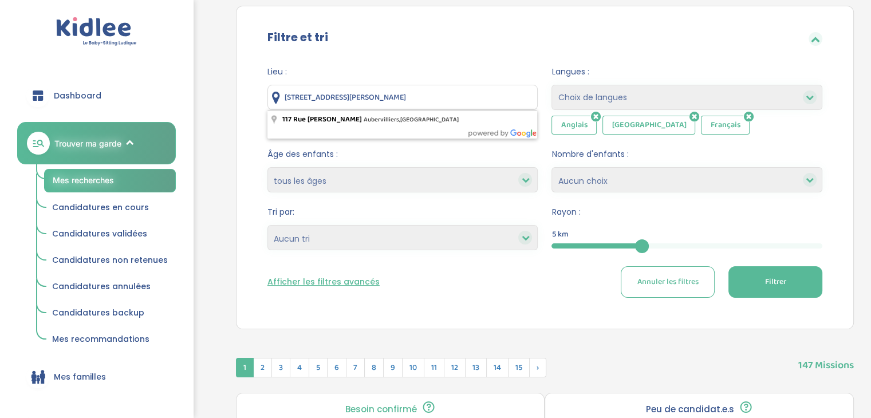
drag, startPoint x: 445, startPoint y: 92, endPoint x: 279, endPoint y: 77, distance: 166.1
click at [279, 77] on div "Lieu : 117 Rue Charles Tillon, Aubervilliers, France" at bounding box center [402, 88] width 271 height 44
click at [466, 53] on div "Filtre et tri" at bounding box center [544, 38] width 589 height 37
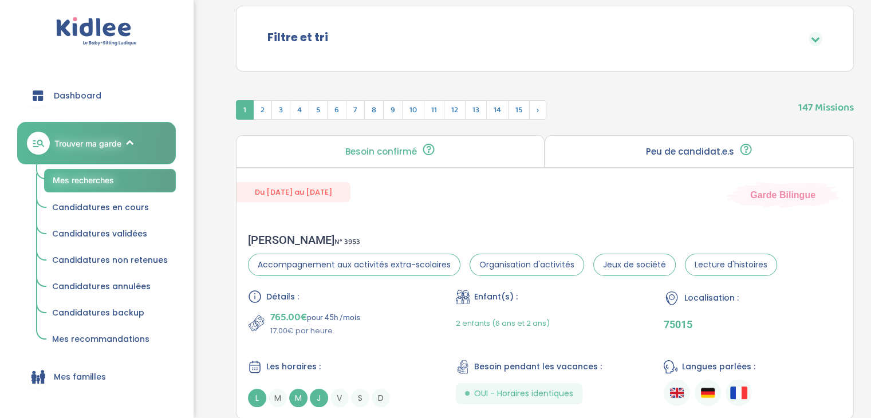
scroll to position [0, 0]
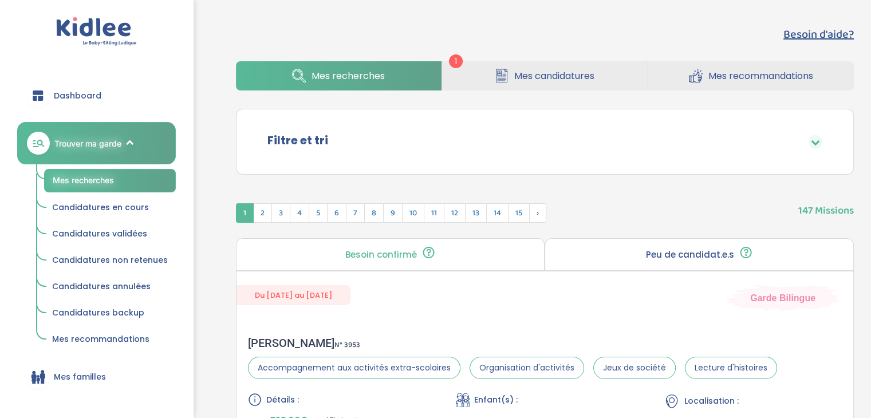
drag, startPoint x: 524, startPoint y: 142, endPoint x: 816, endPoint y: 141, distance: 291.9
click at [816, 141] on icon at bounding box center [814, 141] width 9 height 9
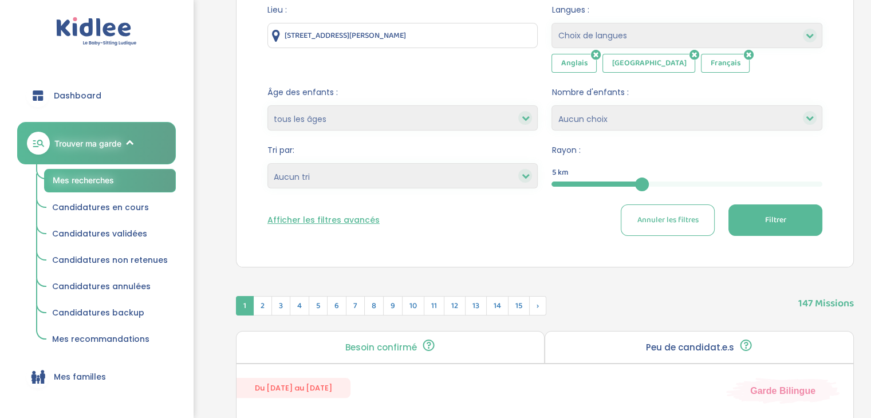
scroll to position [169, 0]
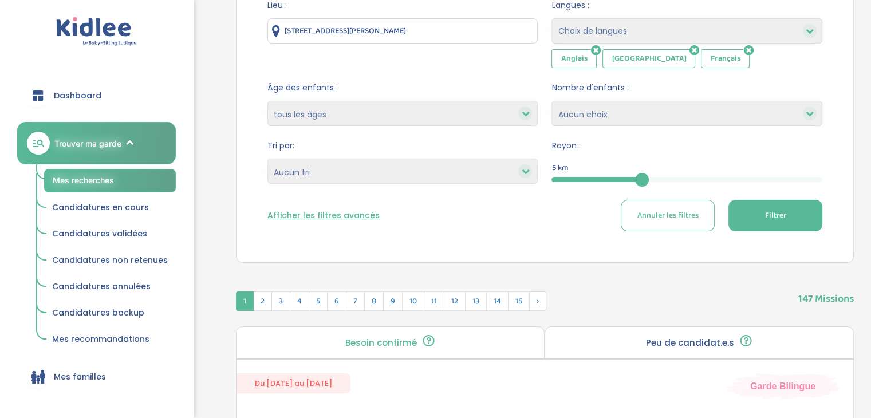
click at [785, 209] on span "Filtrer" at bounding box center [774, 215] width 21 height 12
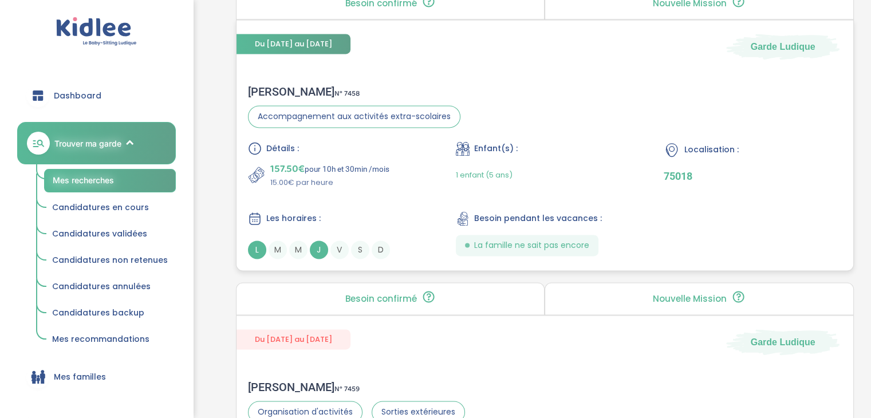
scroll to position [1644, 0]
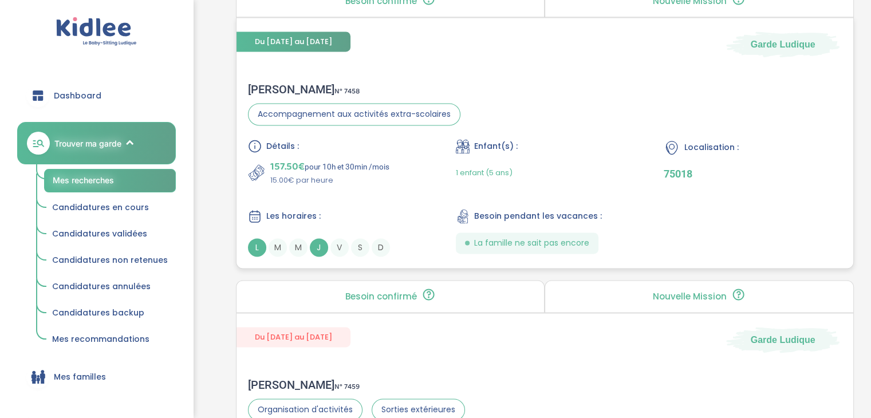
click at [464, 62] on div "Du 07-09-2025 au 03-07-2026 Garde Ludique Fabien G . N° 7458 Accompagnement aux…" at bounding box center [545, 142] width 618 height 251
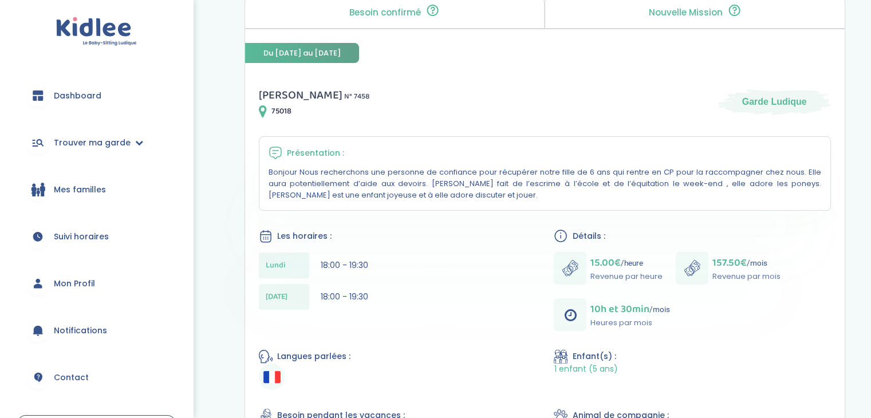
scroll to position [135, 0]
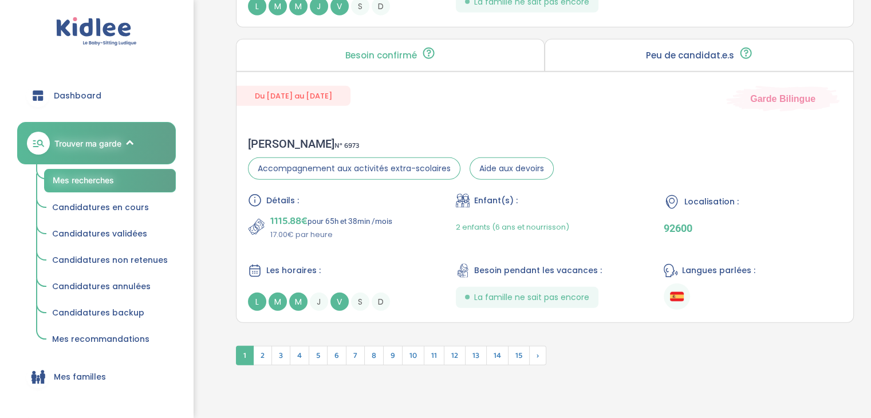
scroll to position [3148, 0]
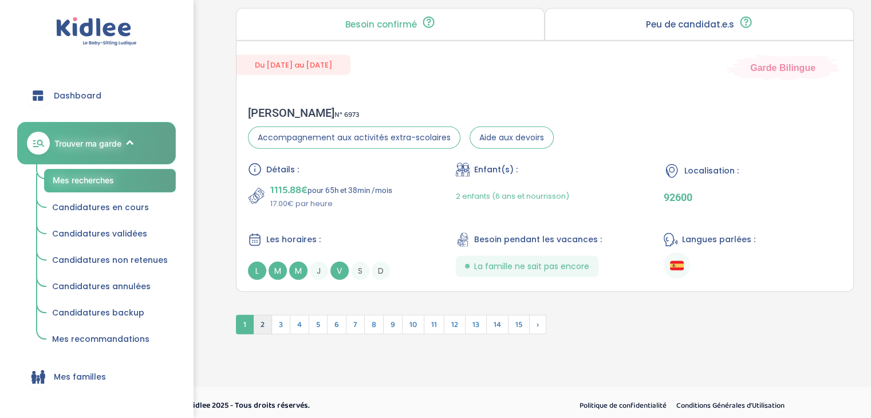
click at [258, 323] on span "2" at bounding box center [262, 324] width 19 height 19
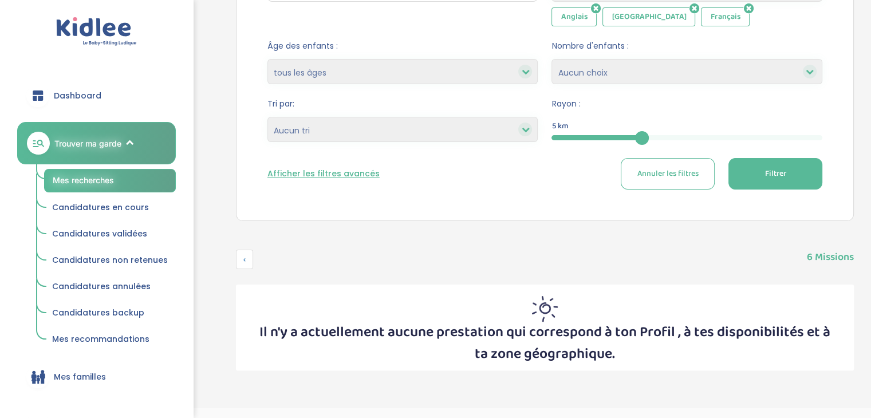
scroll to position [0, 0]
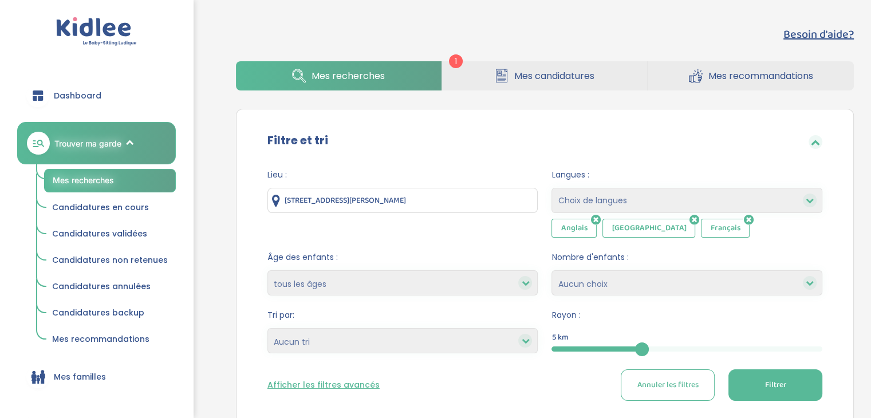
click at [419, 201] on input "[STREET_ADDRESS][PERSON_NAME]" at bounding box center [402, 200] width 271 height 25
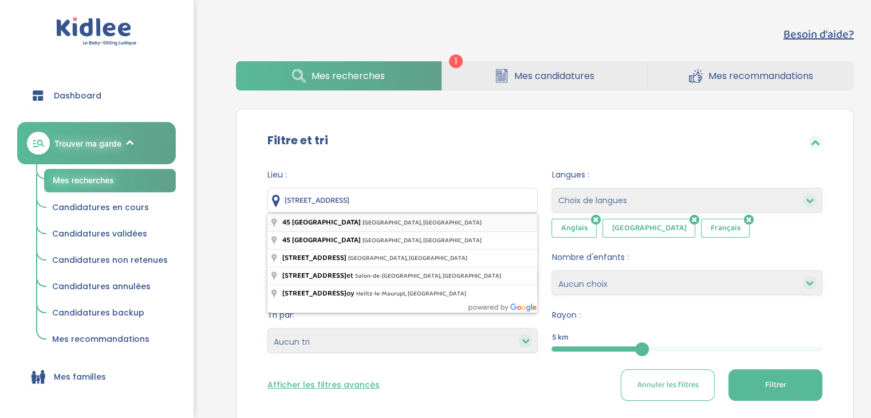
type input "45 Rue d'Ulm, Paris, France"
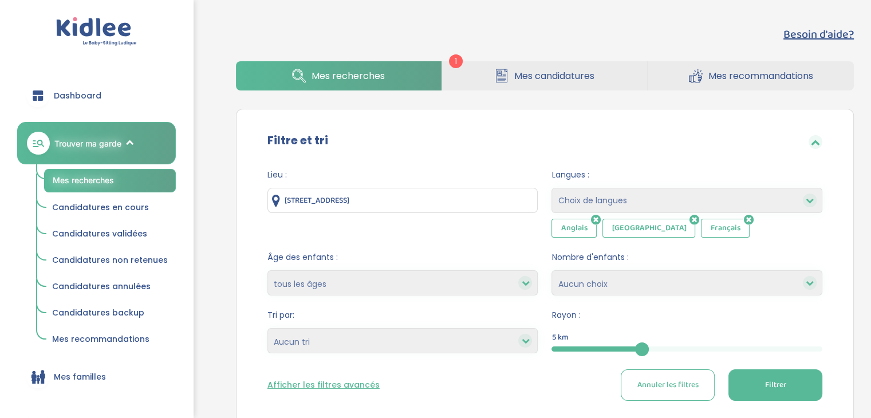
click at [748, 370] on button "Filtrer" at bounding box center [775, 384] width 94 height 31
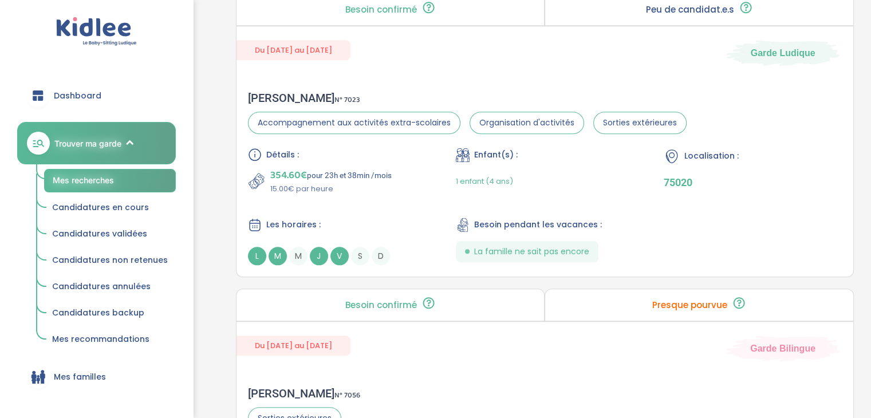
scroll to position [1055, 0]
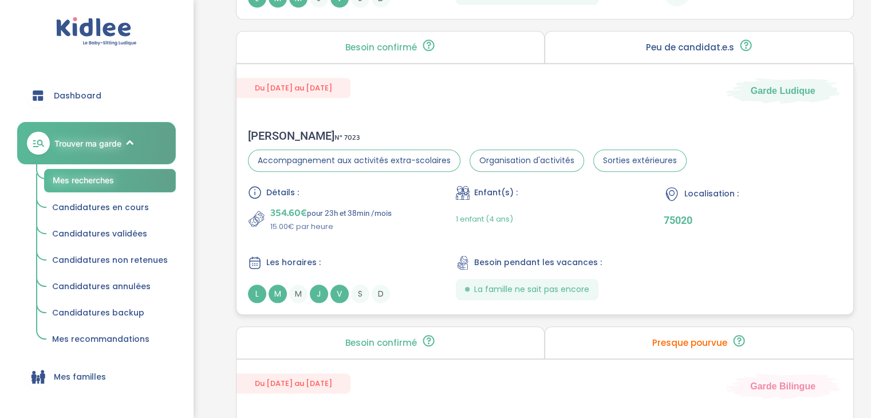
click at [466, 121] on div "CLARISSE M . N° 7023 Accompagnement aux activités extra-scolaires Organisation …" at bounding box center [544, 215] width 616 height 197
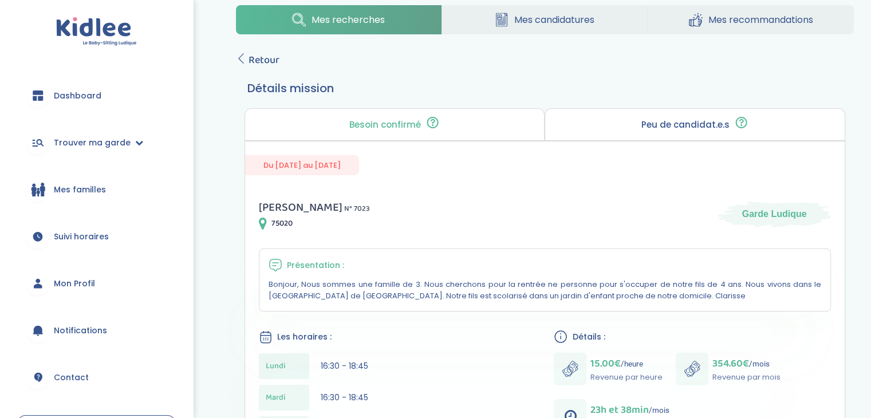
scroll to position [22, 0]
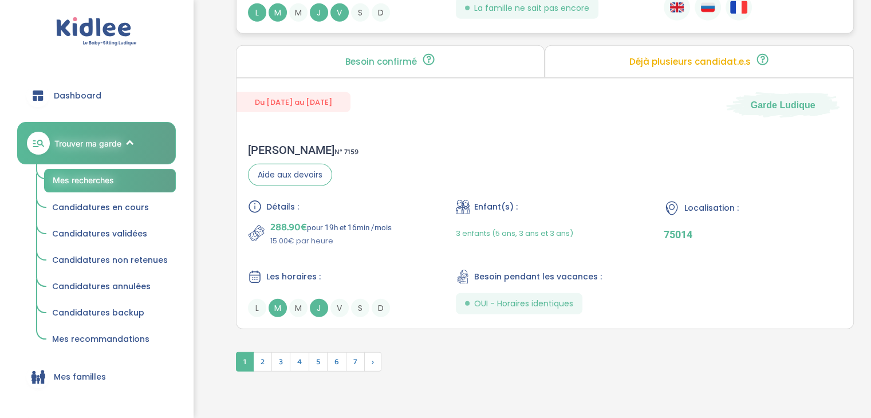
scroll to position [3082, 0]
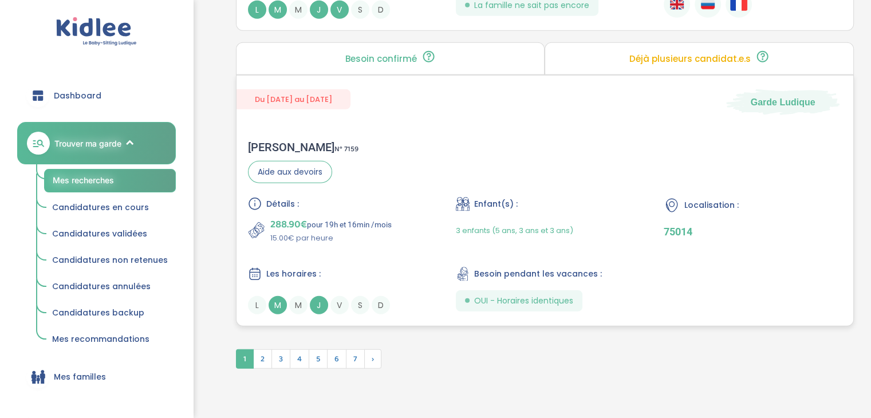
click at [499, 180] on div "[PERSON_NAME] N° 7159 Aide aux devoirs Détails : 288.90€ pour 19h et 16min /moi…" at bounding box center [544, 227] width 616 height 197
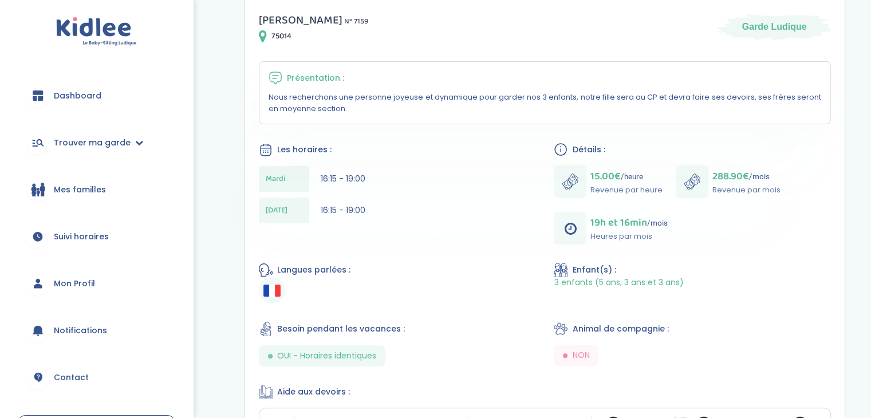
scroll to position [215, 0]
